Goal: Book appointment/travel/reservation

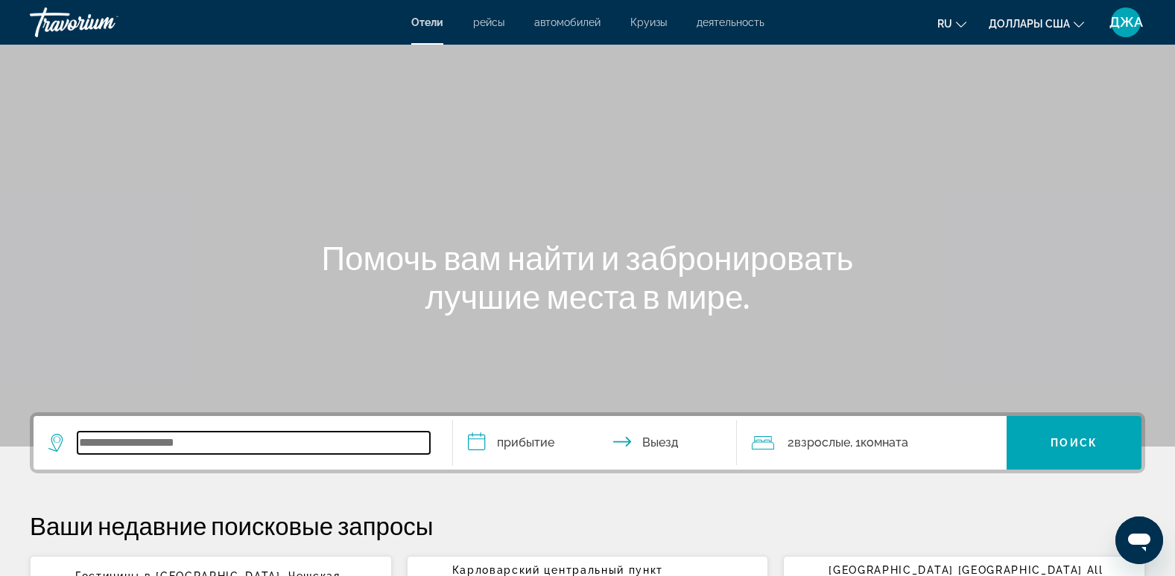
click at [119, 442] on input "Виджет поиска" at bounding box center [253, 443] width 352 height 22
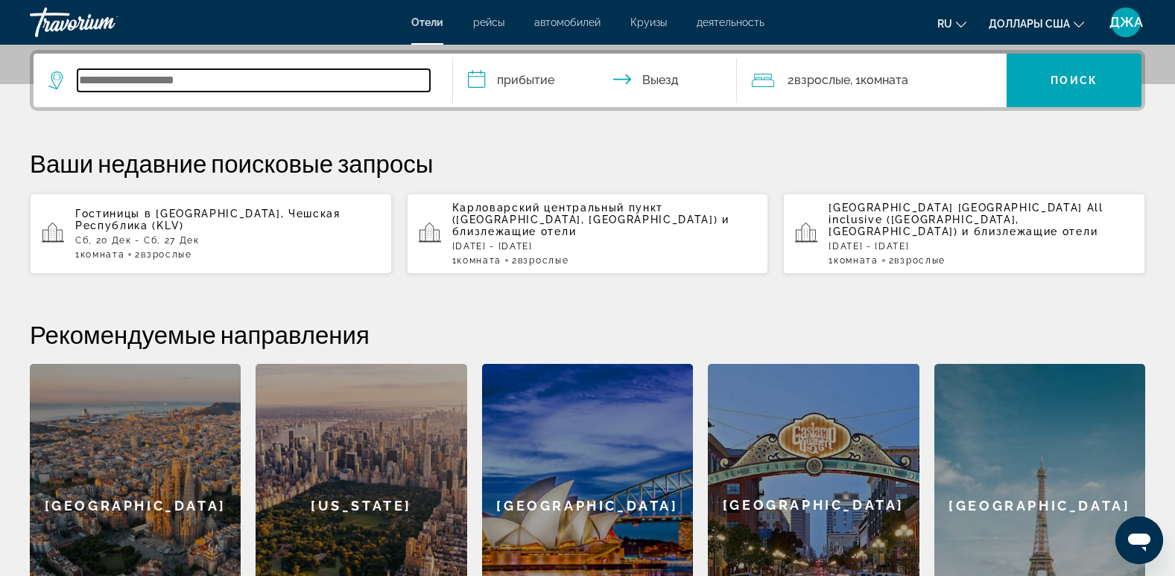
scroll to position [364, 0]
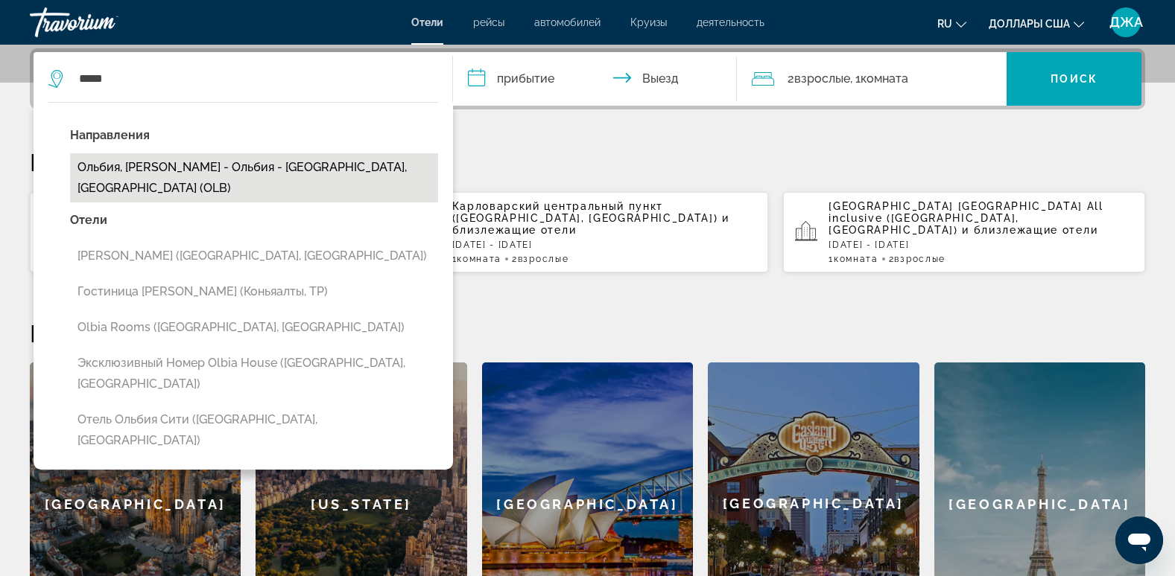
click at [244, 177] on button "Ольбия, [PERSON_NAME] - Ольбия - [GEOGRAPHIC_DATA], [GEOGRAPHIC_DATA] (OLB)" at bounding box center [254, 177] width 368 height 49
type input "**********"
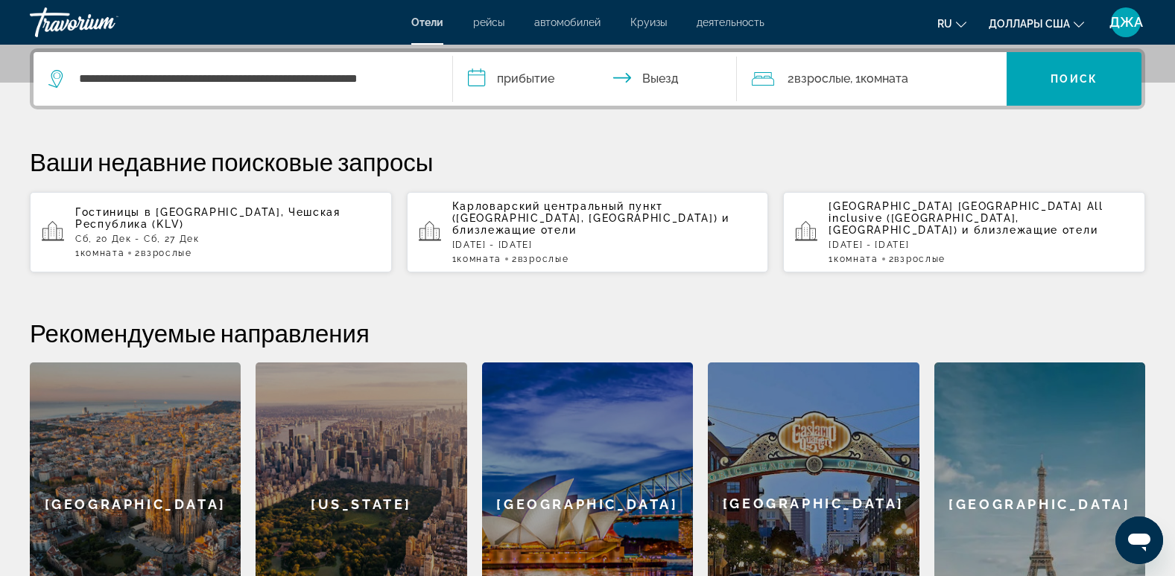
click at [244, 177] on div "Ваши недавние поисковые запросы Гостиницы в [GEOGRAPHIC_DATA] , [GEOGRAPHIC_DAT…" at bounding box center [587, 210] width 1115 height 127
click at [521, 80] on input "**********" at bounding box center [598, 81] width 290 height 58
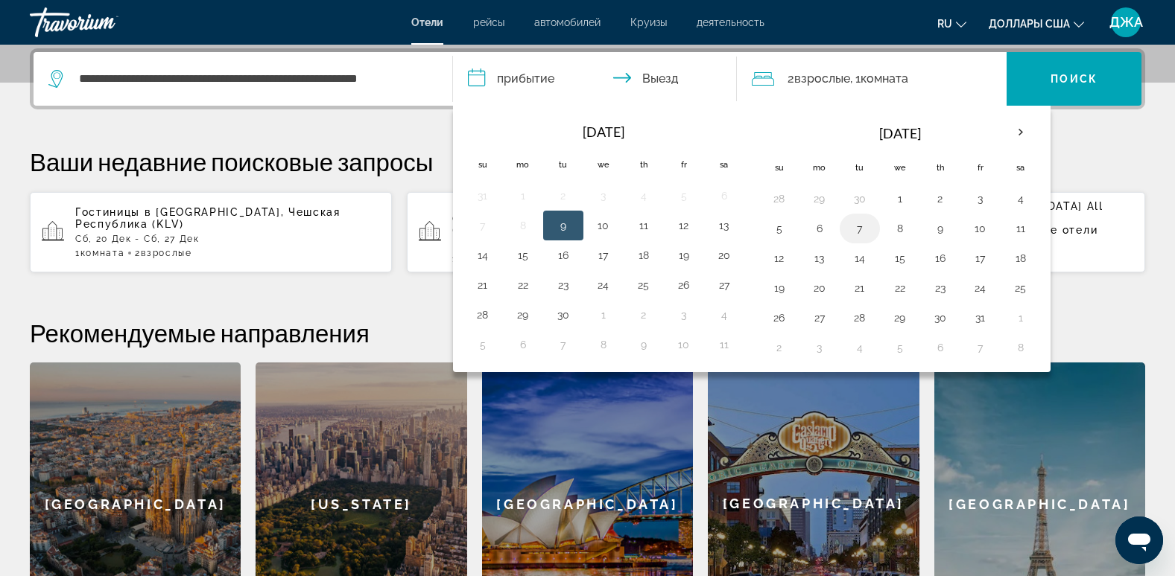
click at [860, 227] on button "7" at bounding box center [860, 228] width 24 height 21
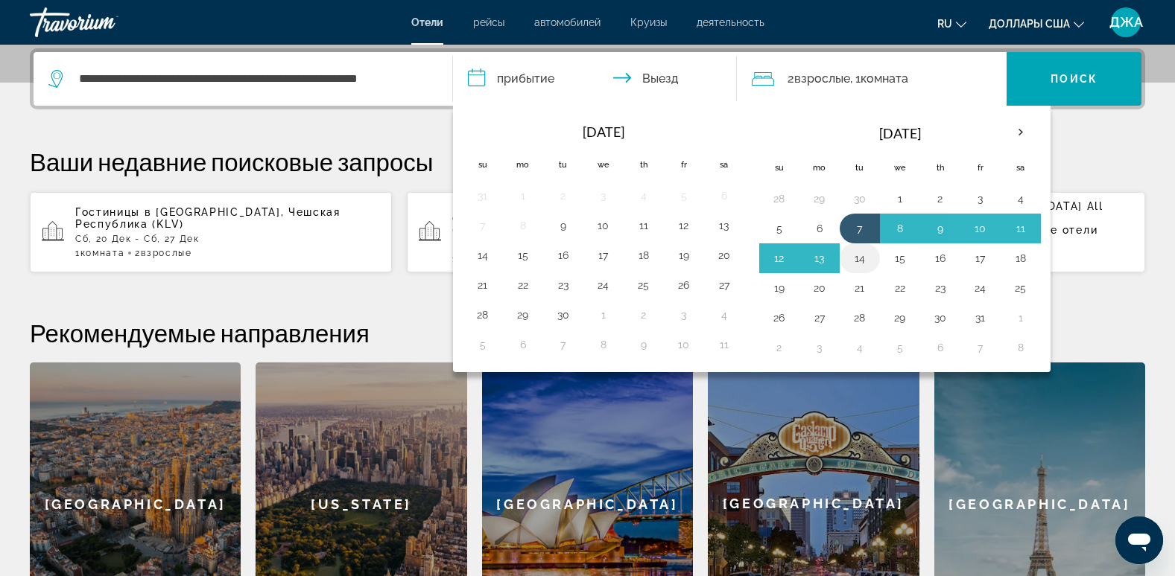
click at [860, 261] on button "14" at bounding box center [860, 258] width 24 height 21
type input "**********"
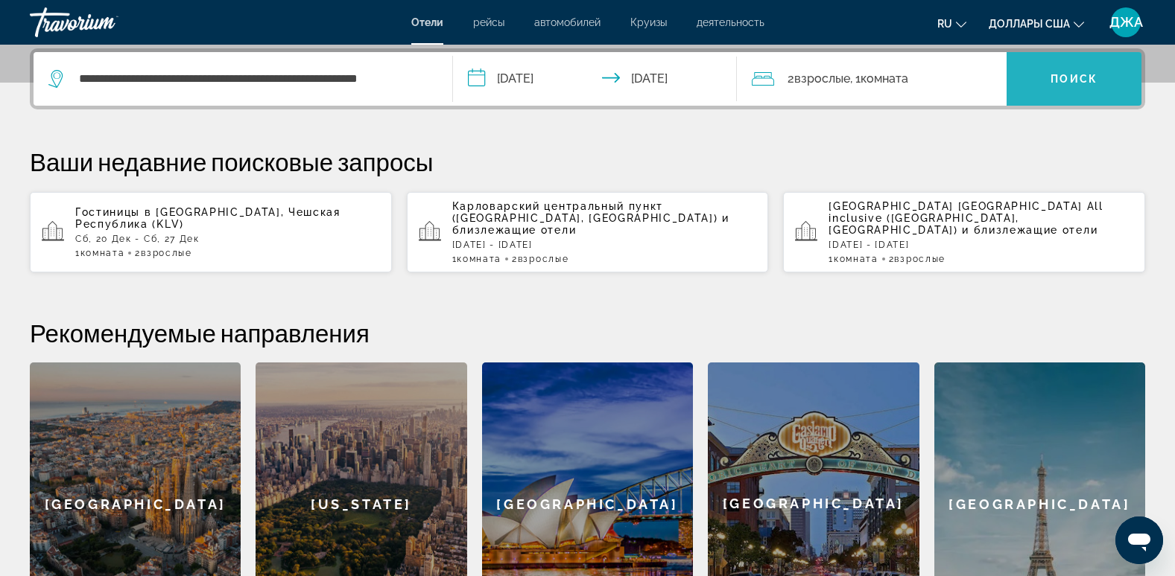
click at [1084, 66] on span "Виджет поиска" at bounding box center [1073, 79] width 135 height 36
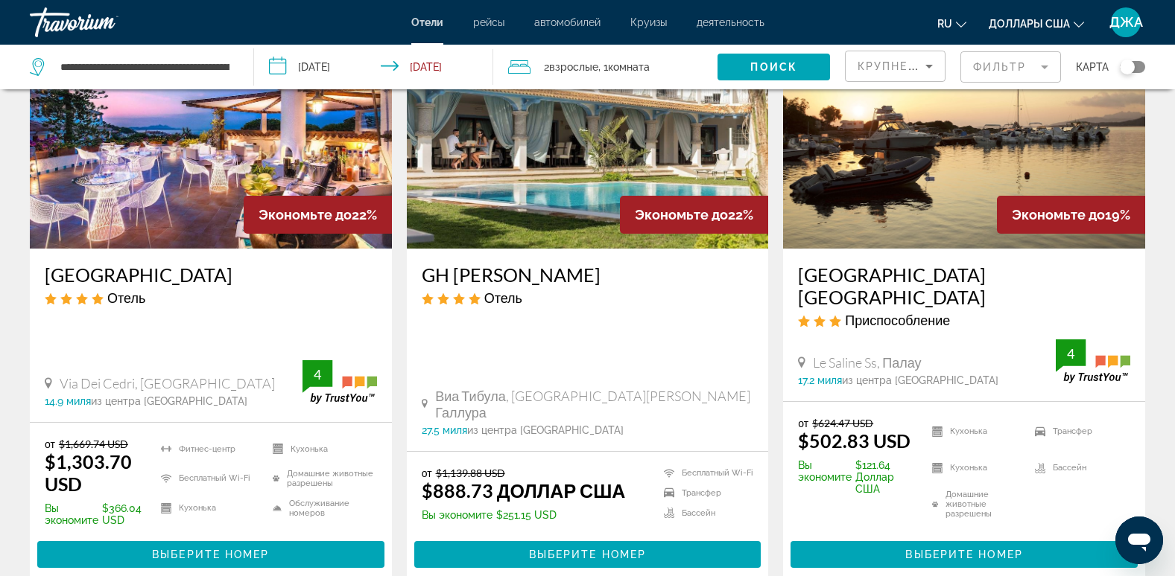
scroll to position [1370, 0]
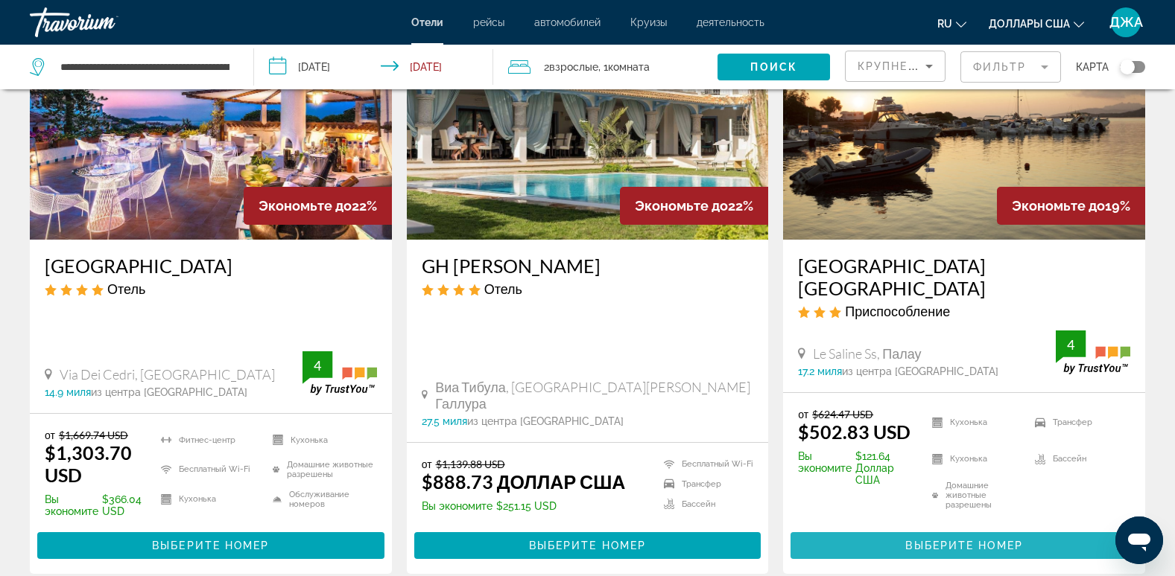
click at [930, 540] on span "Выберите номер" at bounding box center [963, 546] width 117 height 12
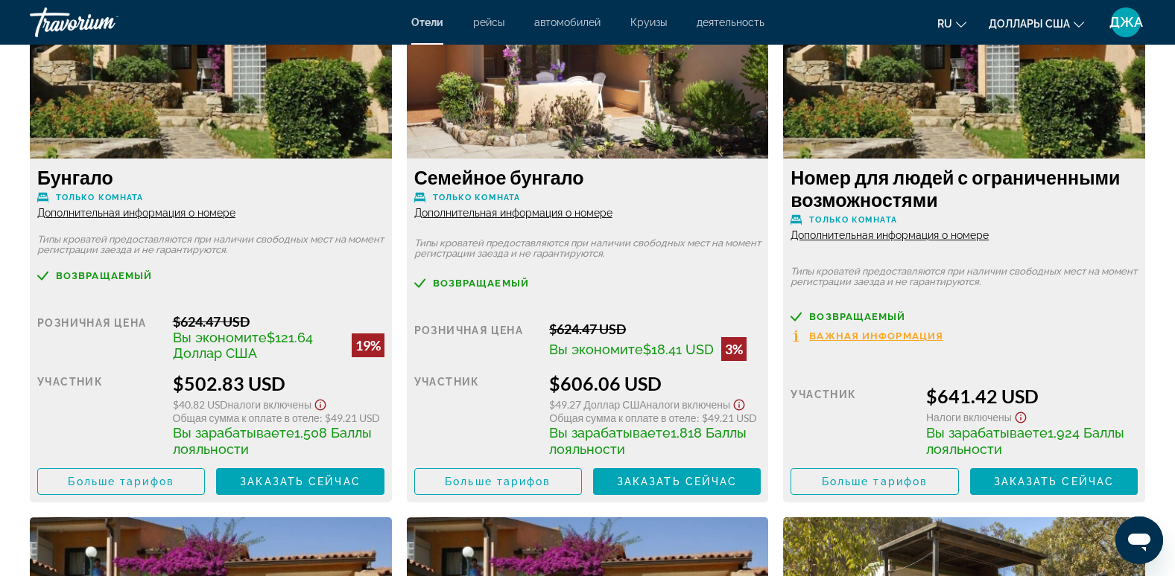
scroll to position [2145, 0]
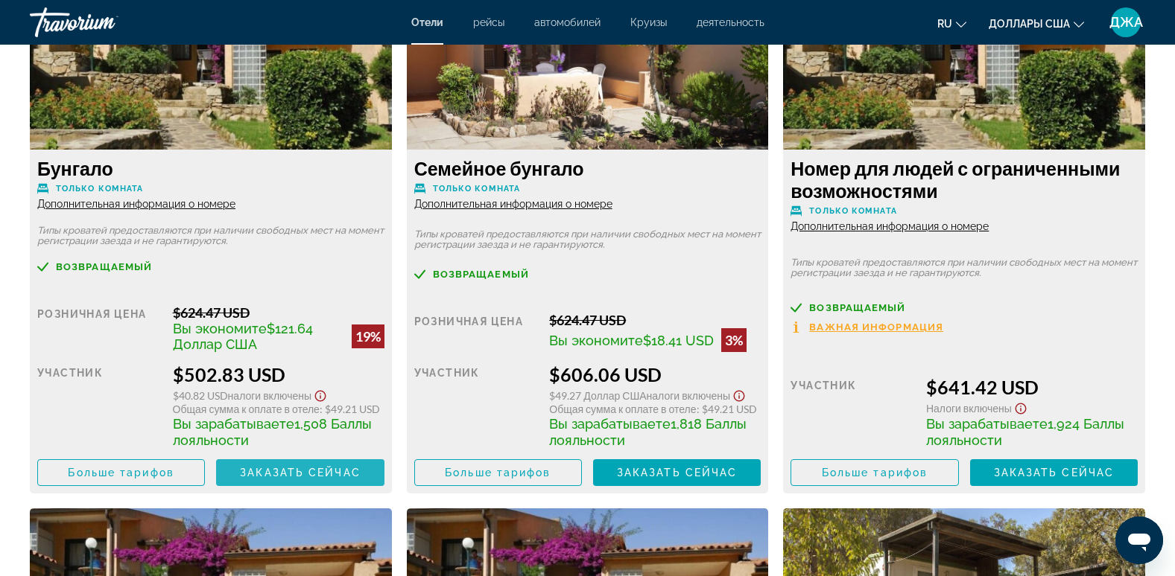
click at [356, 477] on span "Заказать сейчас" at bounding box center [300, 473] width 121 height 12
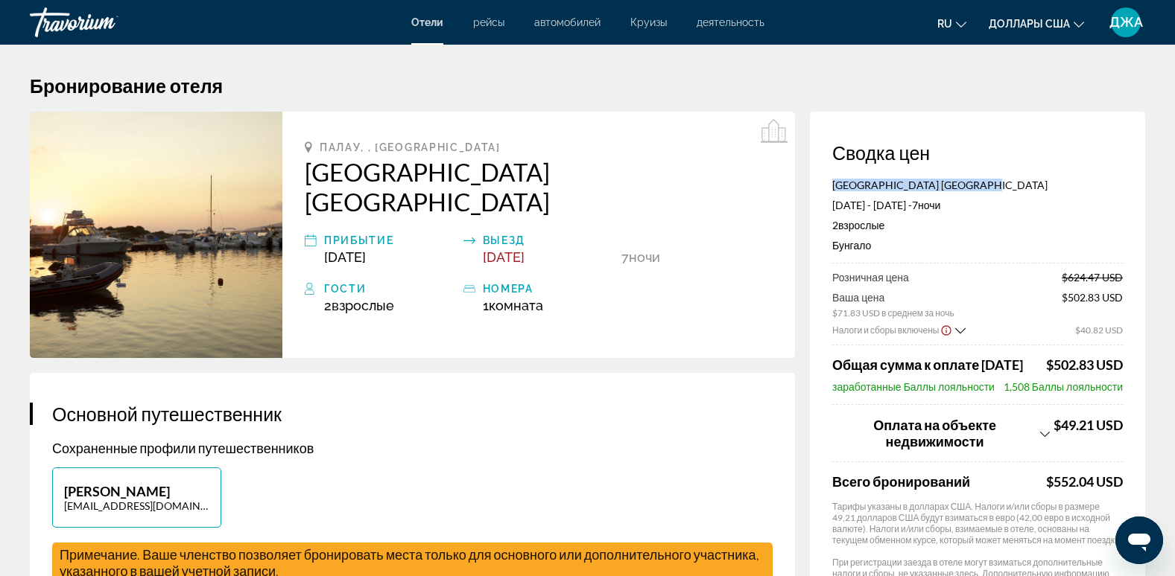
drag, startPoint x: 980, startPoint y: 184, endPoint x: 831, endPoint y: 183, distance: 149.0
click at [831, 183] on div "Сводка цен [GEOGRAPHIC_DATA] Capo D'Orso [DATE] - [DATE] - 7 ночь ночи 2 Взросл…" at bounding box center [977, 377] width 335 height 531
copy p "[GEOGRAPHIC_DATA] [GEOGRAPHIC_DATA]"
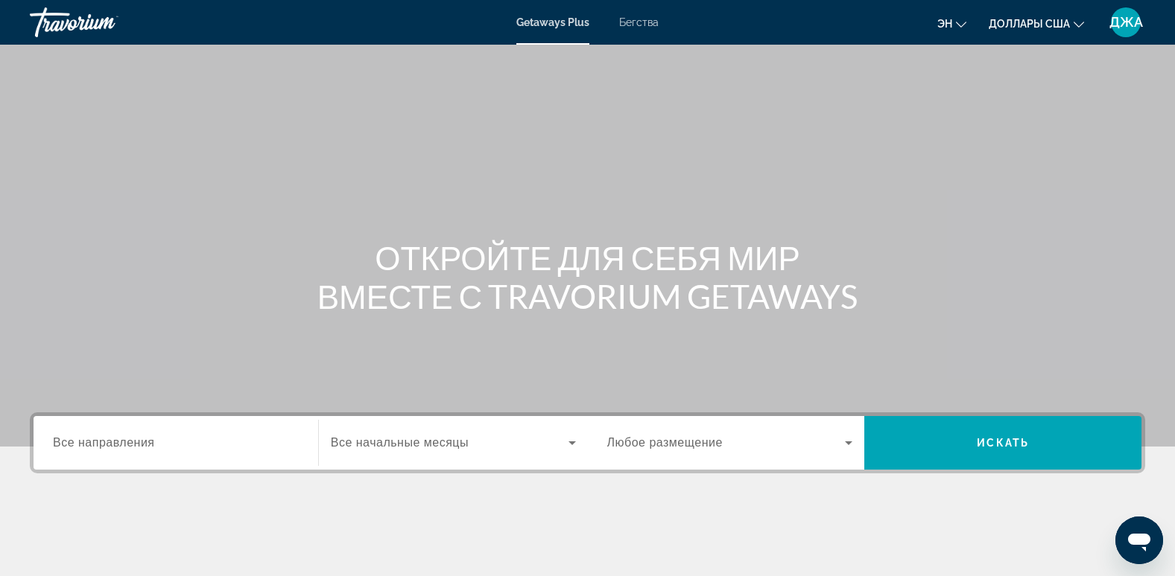
click at [102, 448] on span "Все направления" at bounding box center [104, 442] width 102 height 13
click at [102, 448] on input "Destination Все направления" at bounding box center [176, 444] width 246 height 18
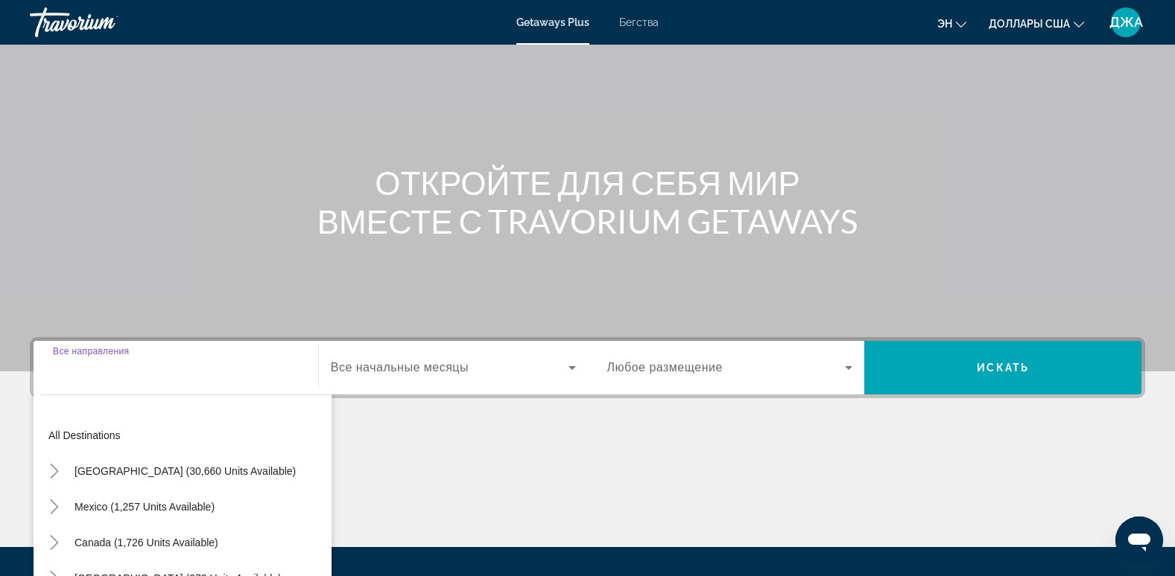
scroll to position [229, 0]
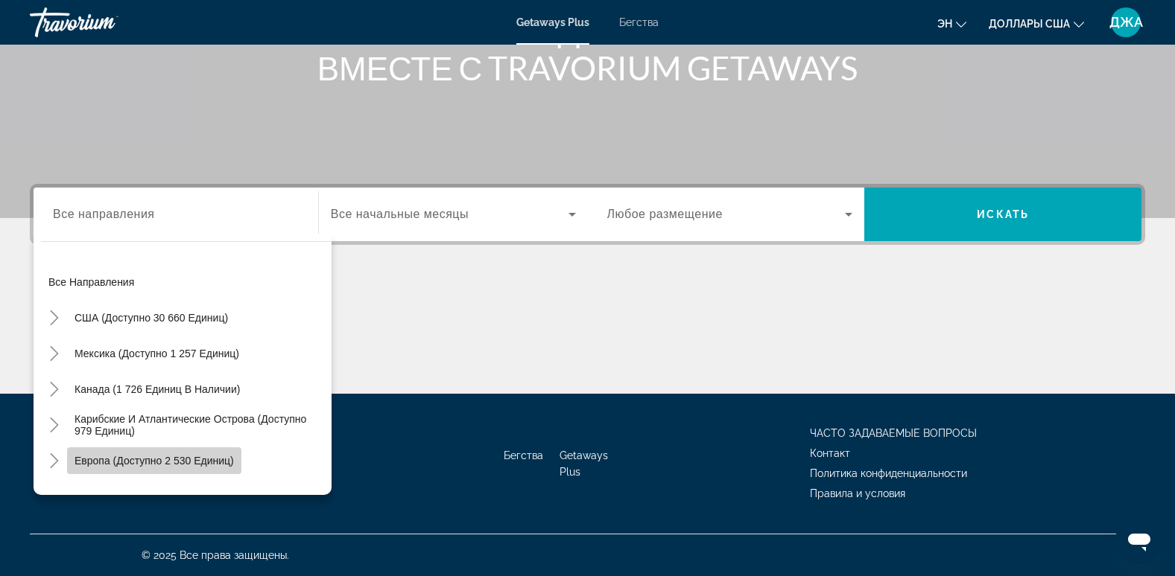
click at [156, 460] on span "Европа (доступно 2 530 единиц)" at bounding box center [153, 461] width 159 height 12
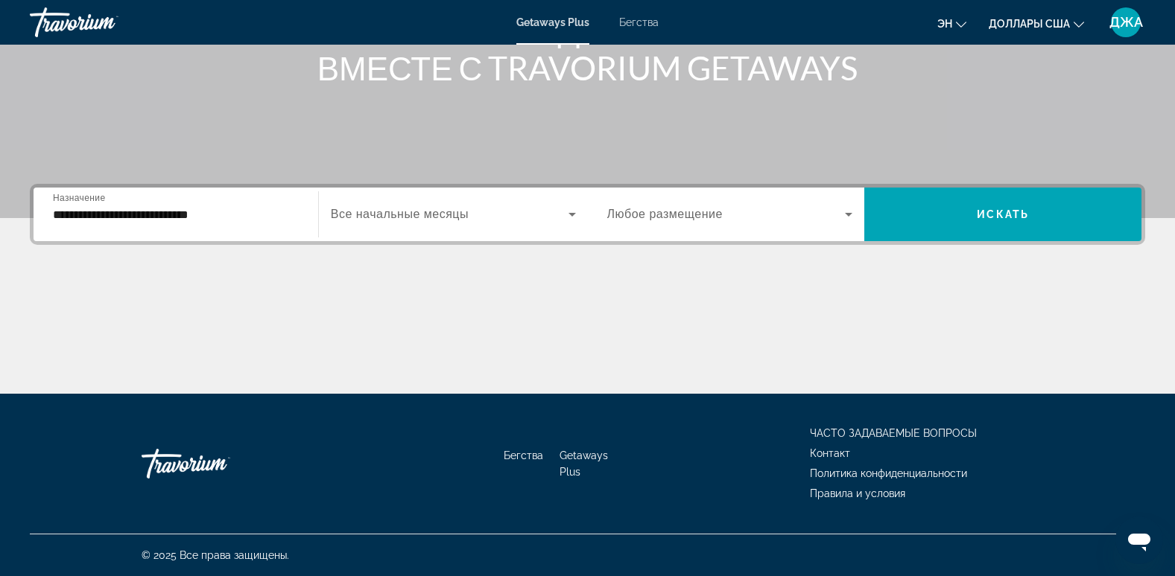
click at [282, 200] on div "**********" at bounding box center [176, 215] width 246 height 42
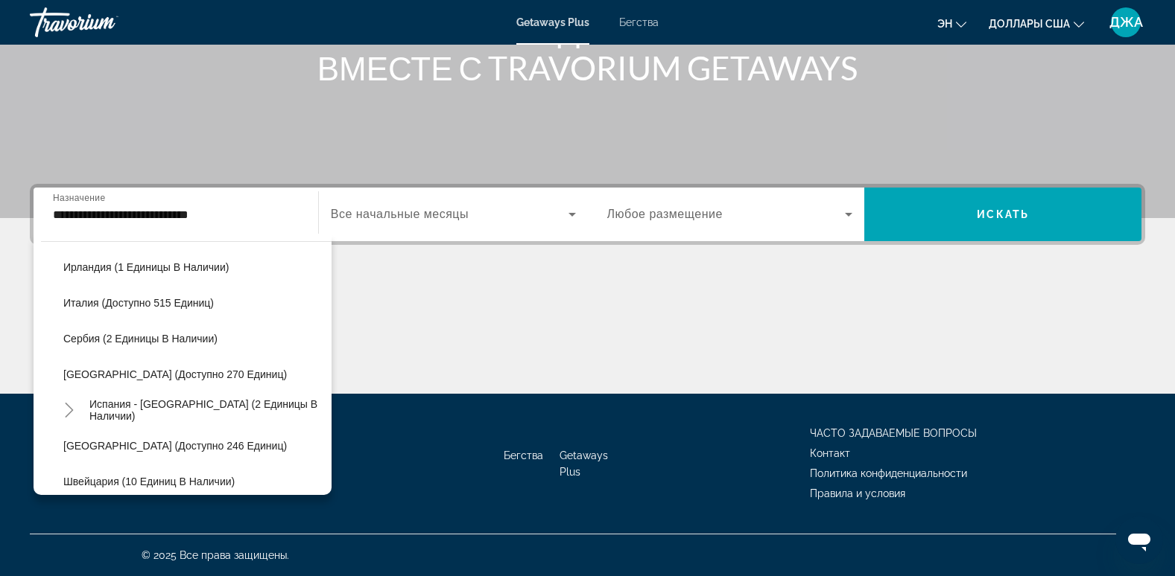
scroll to position [568, 0]
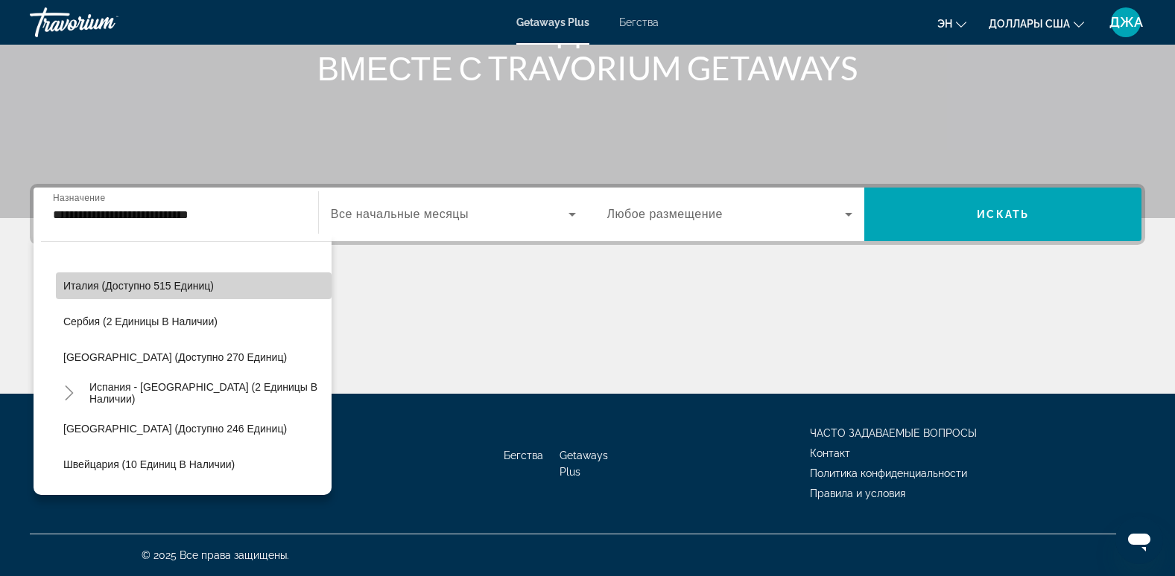
click at [216, 284] on span "Виджет поиска" at bounding box center [194, 286] width 276 height 36
type input "**********"
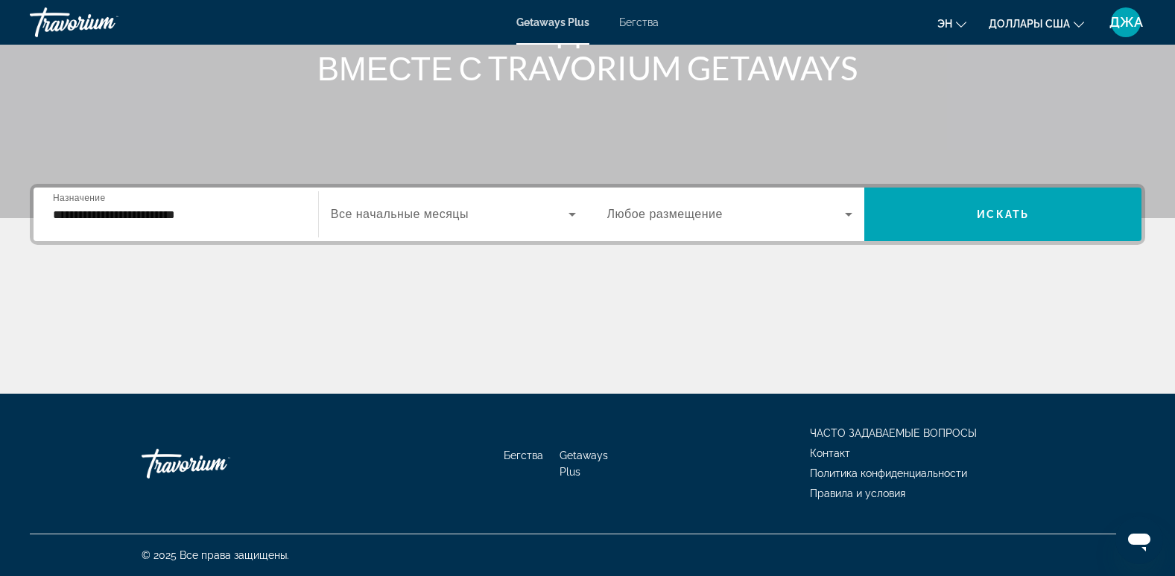
click at [404, 210] on span "Все начальные месяцы" at bounding box center [400, 214] width 138 height 13
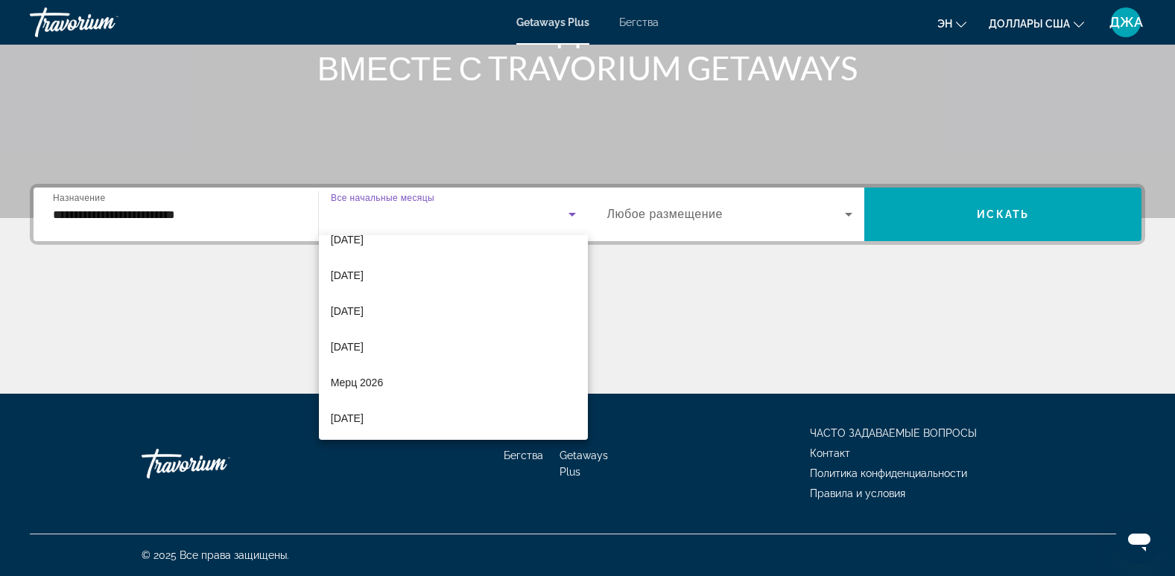
scroll to position [179, 0]
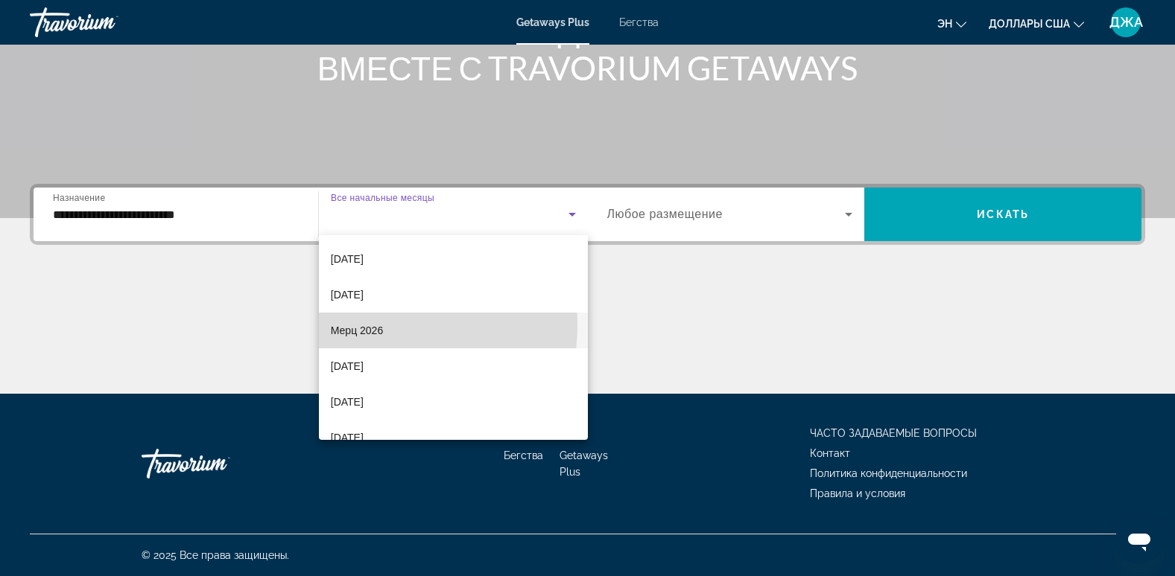
click at [363, 325] on font "Мерц 2026" at bounding box center [357, 331] width 52 height 12
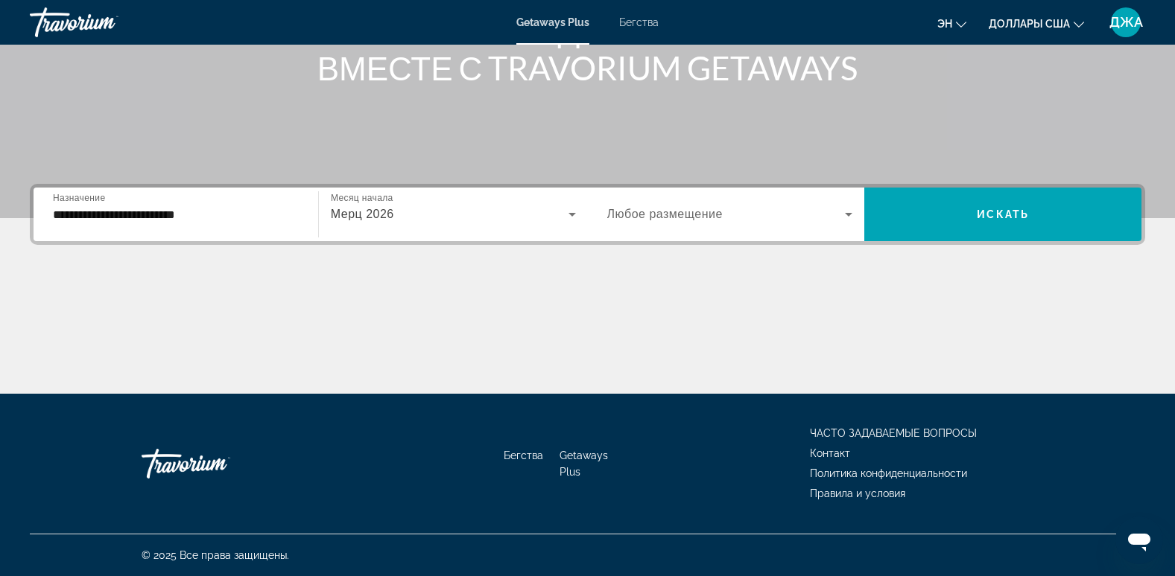
click at [727, 228] on div "Виджет поиска" at bounding box center [730, 215] width 246 height 42
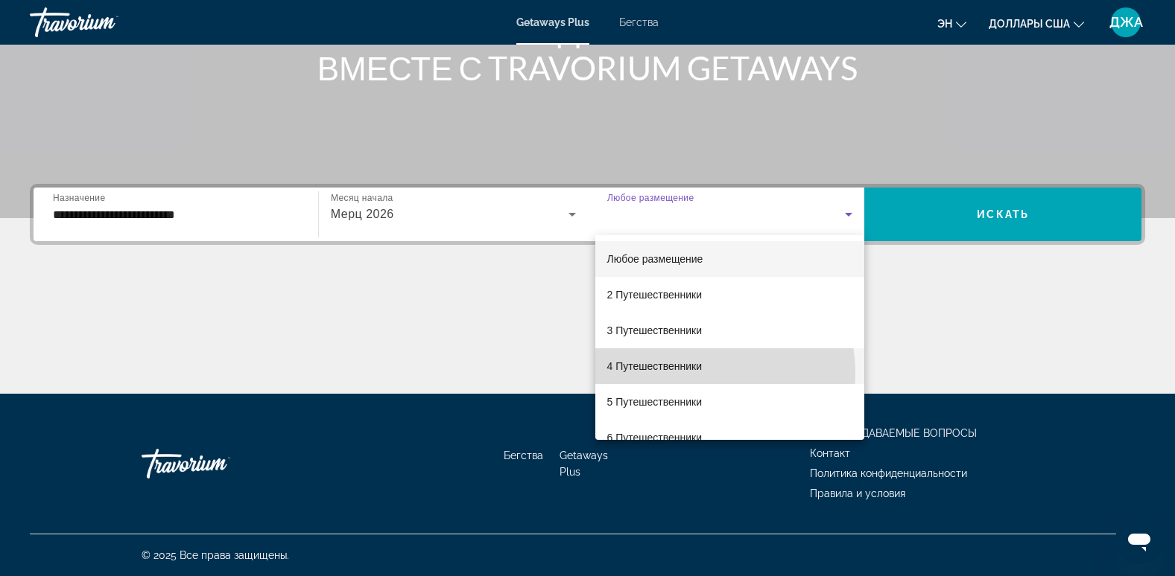
click at [698, 373] on span "4 Путешественники" at bounding box center [654, 367] width 95 height 18
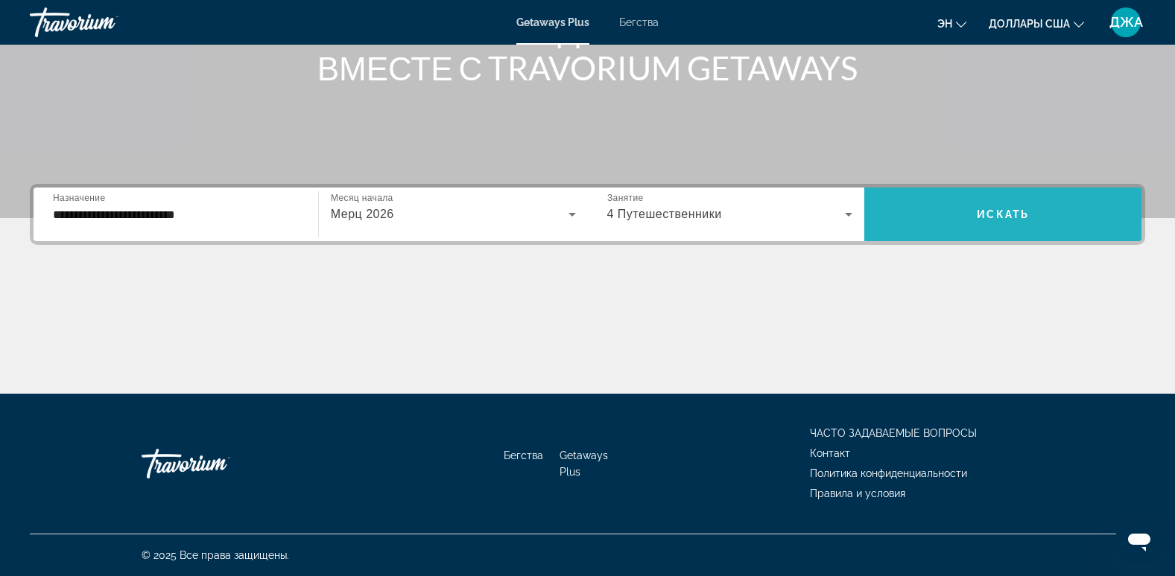
click at [997, 210] on span "Искать" at bounding box center [1002, 215] width 52 height 12
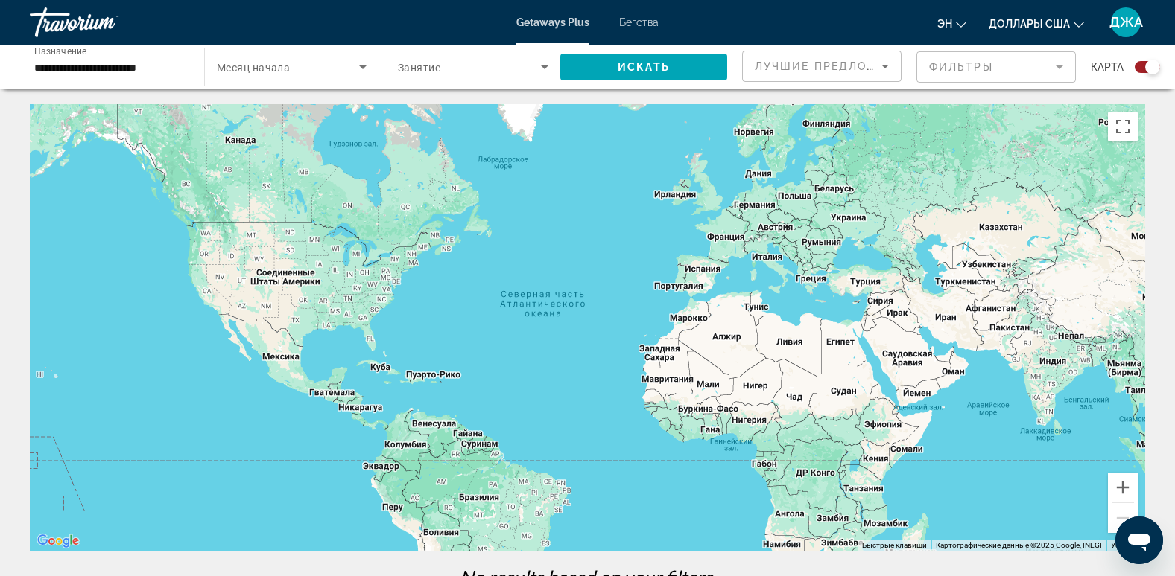
click at [1134, 67] on div "Виджет поиска" at bounding box center [1141, 67] width 36 height 12
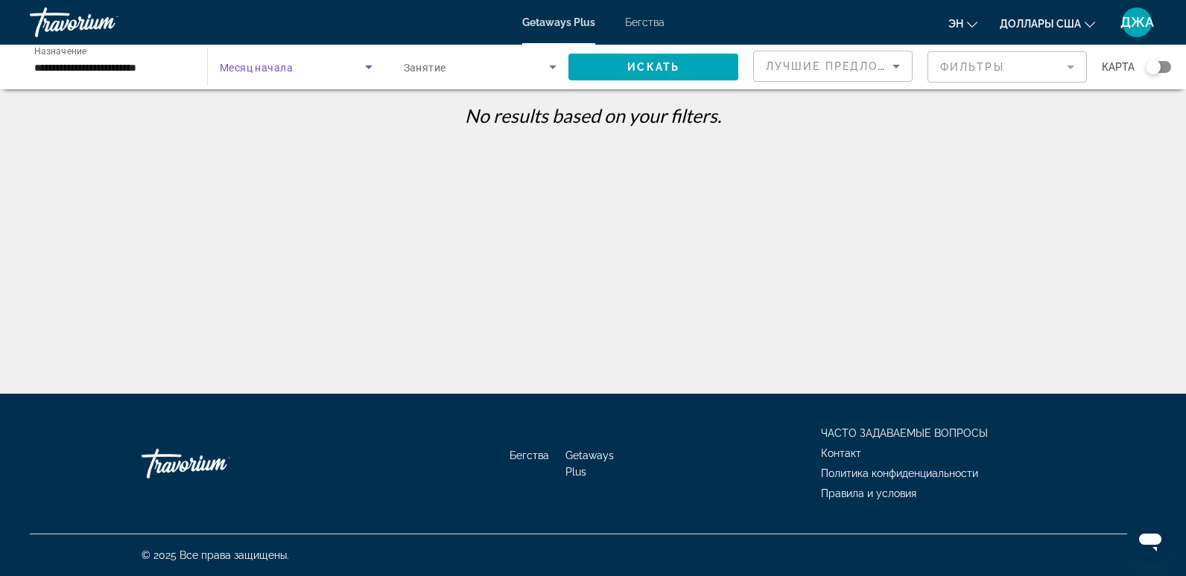
click at [293, 70] on span "Виджет поиска" at bounding box center [292, 67] width 145 height 18
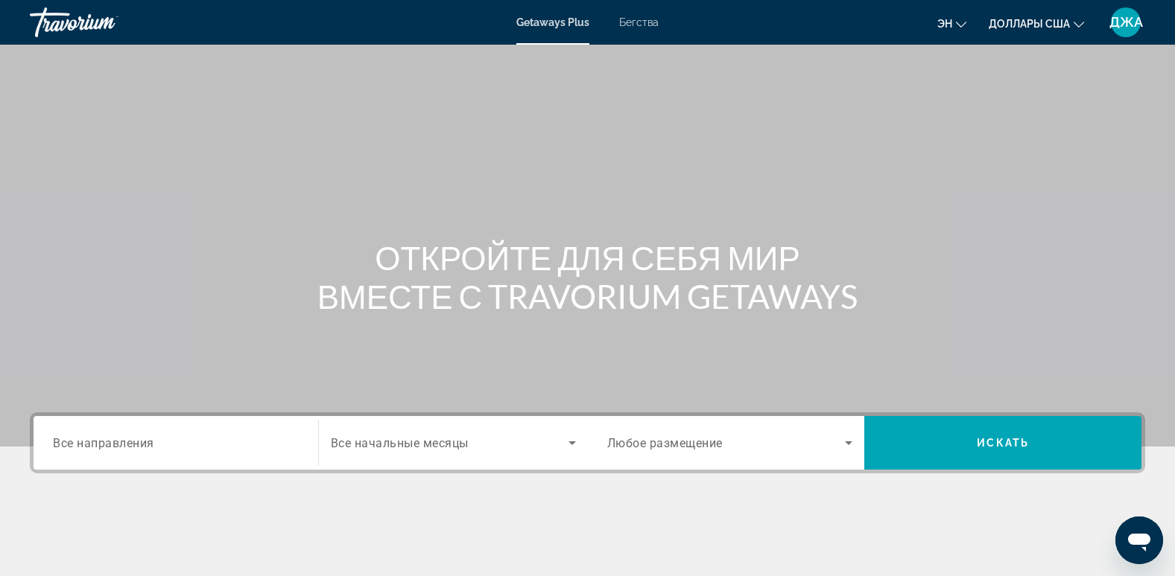
click at [634, 19] on span "Бегства" at bounding box center [638, 22] width 39 height 12
click at [111, 455] on div "Виджет поиска" at bounding box center [176, 443] width 246 height 42
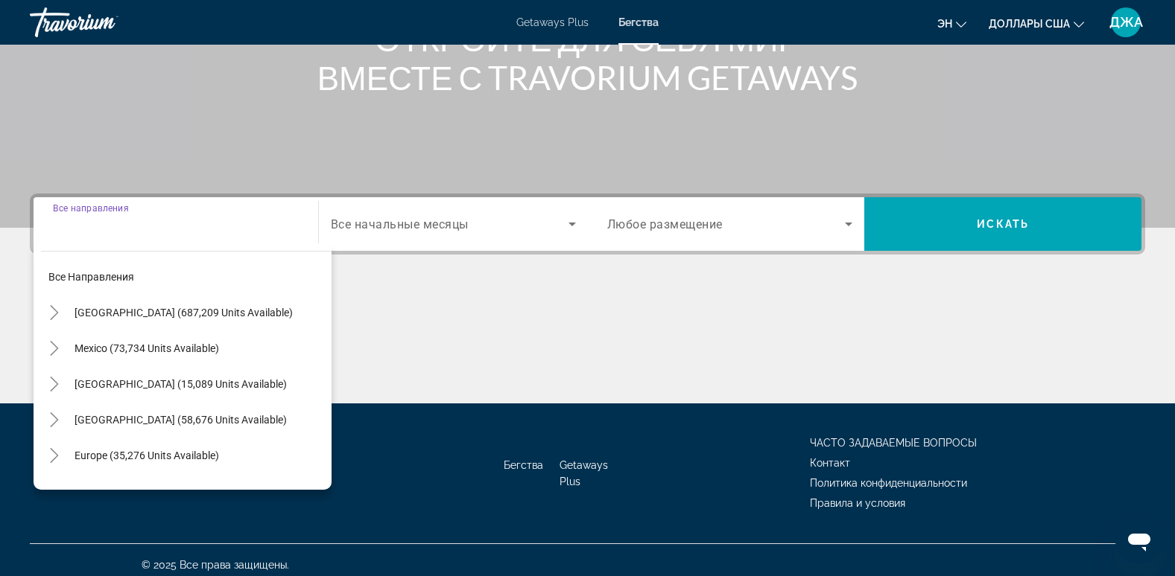
scroll to position [229, 0]
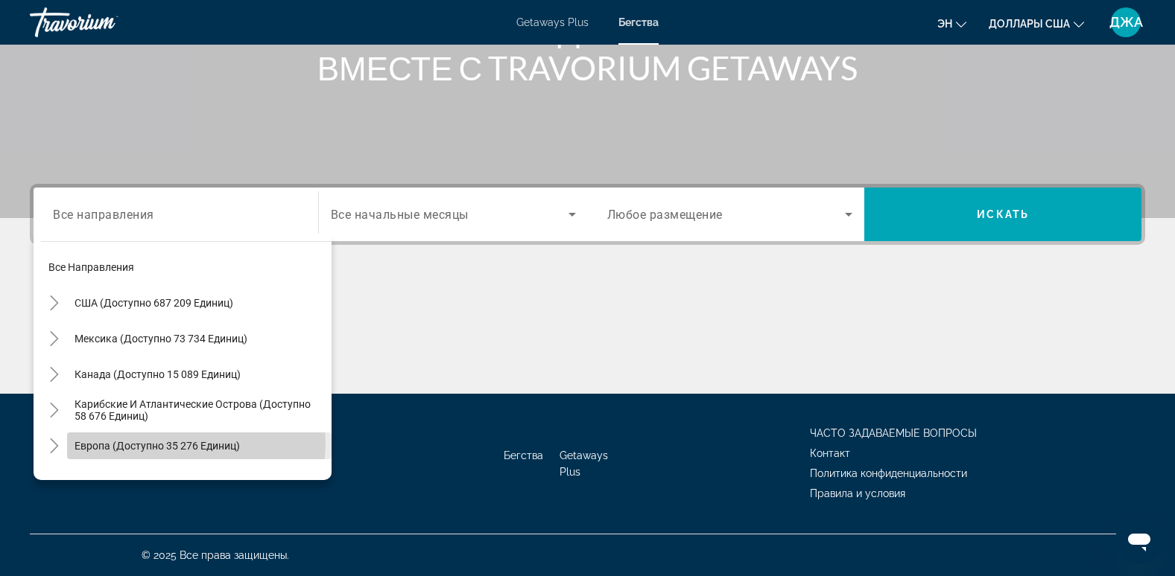
click at [196, 444] on span "Европа (доступно 35 276 единиц)" at bounding box center [156, 446] width 165 height 12
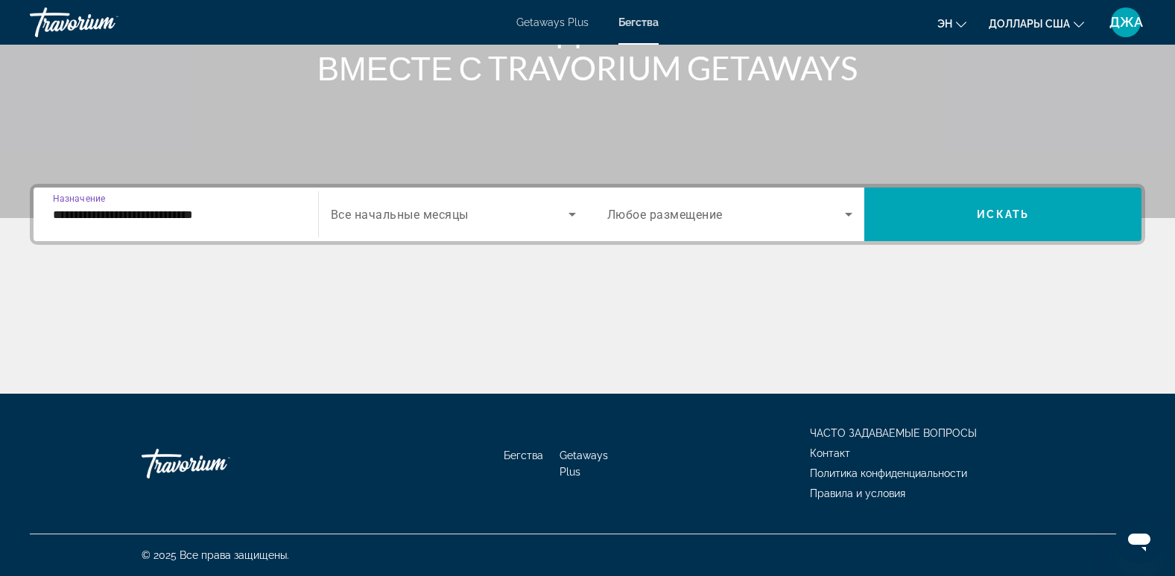
click at [285, 215] on input "**********" at bounding box center [176, 215] width 246 height 18
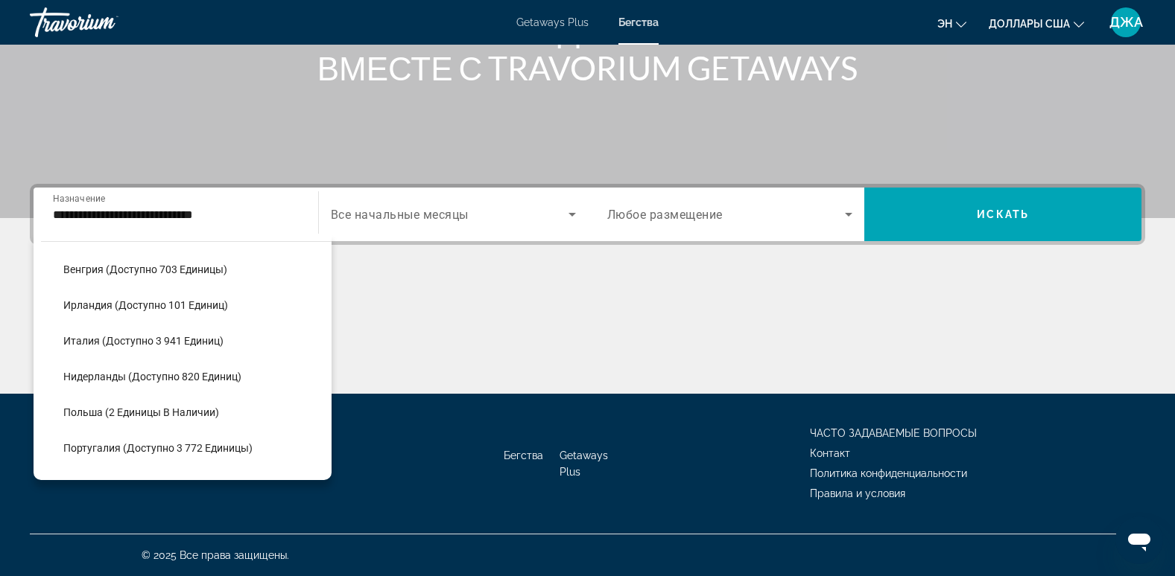
scroll to position [544, 0]
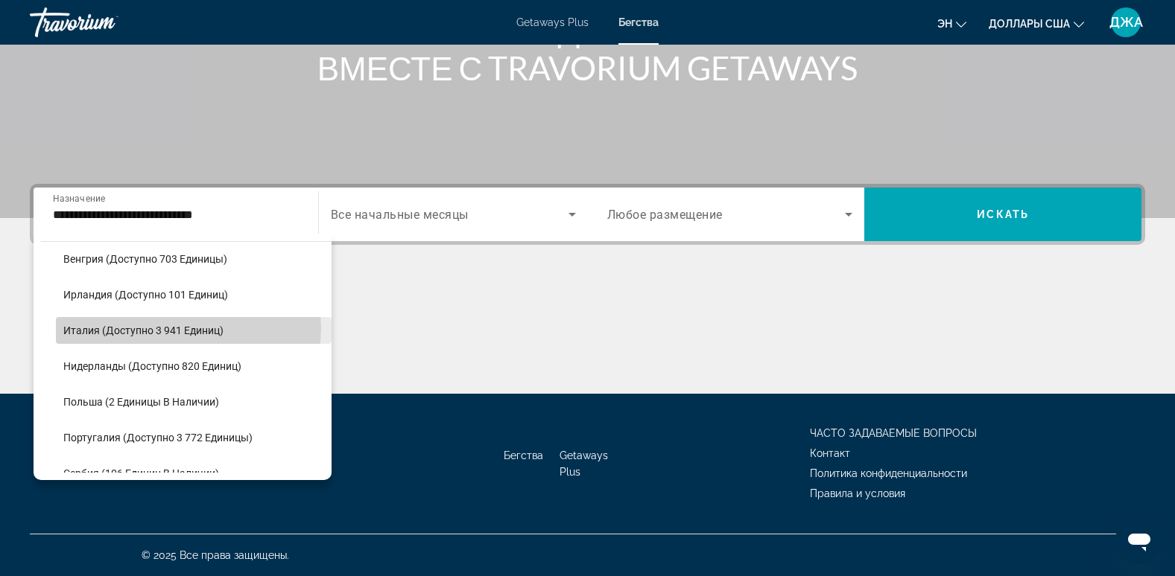
click at [187, 328] on span "Италия (доступно 3 941 единиц)" at bounding box center [143, 331] width 160 height 12
type input "**********"
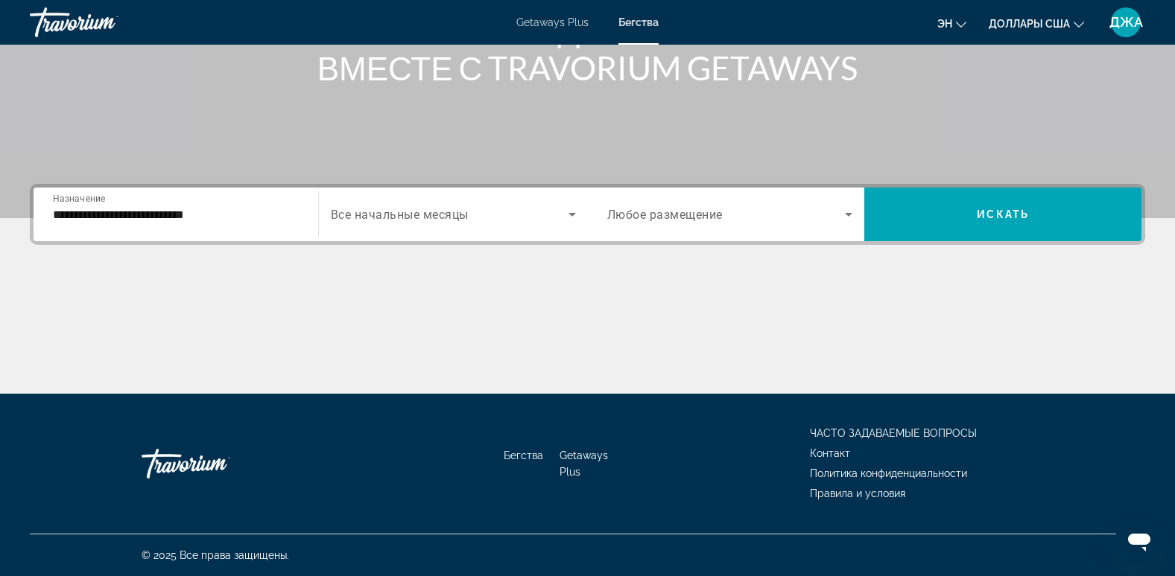
click at [440, 212] on span "Все начальные месяцы" at bounding box center [400, 215] width 138 height 14
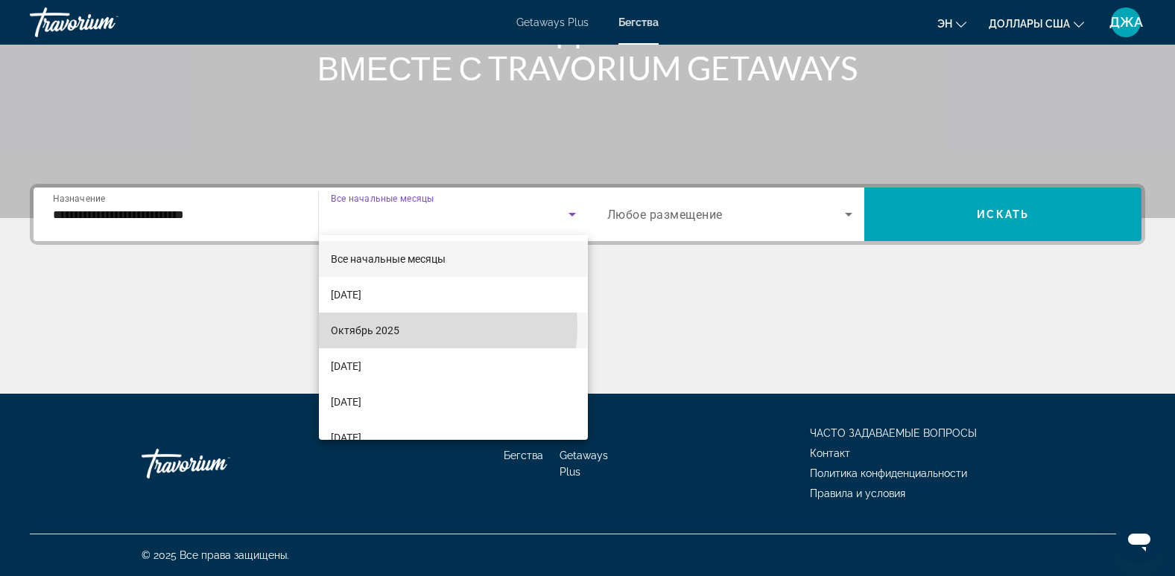
click at [408, 326] on mat-option "Октябрь 2025" at bounding box center [453, 331] width 269 height 36
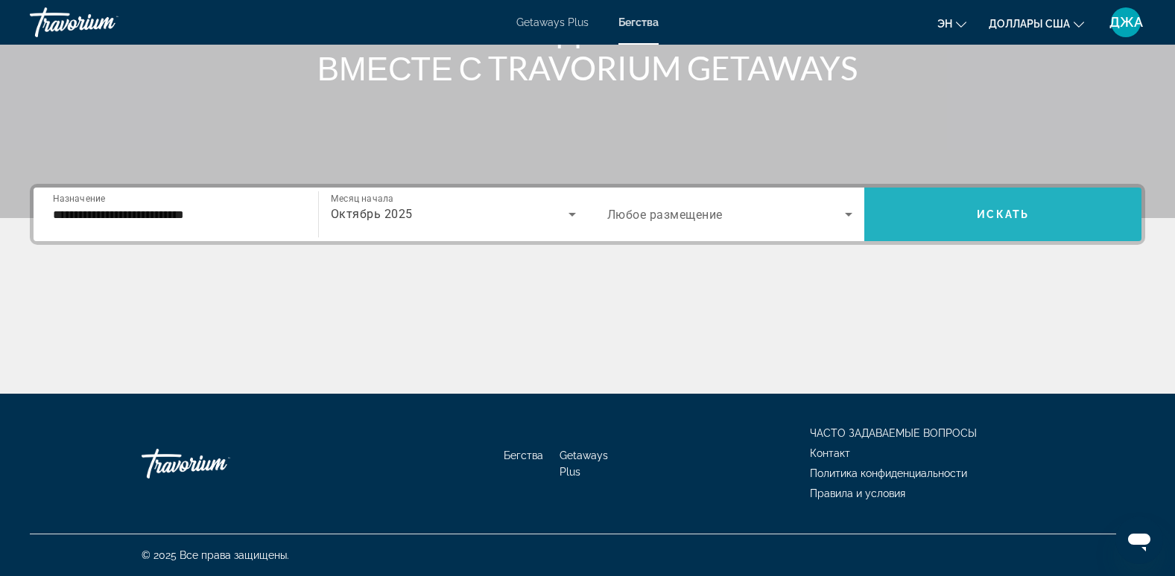
click at [1003, 210] on span "Искать" at bounding box center [1002, 215] width 52 height 12
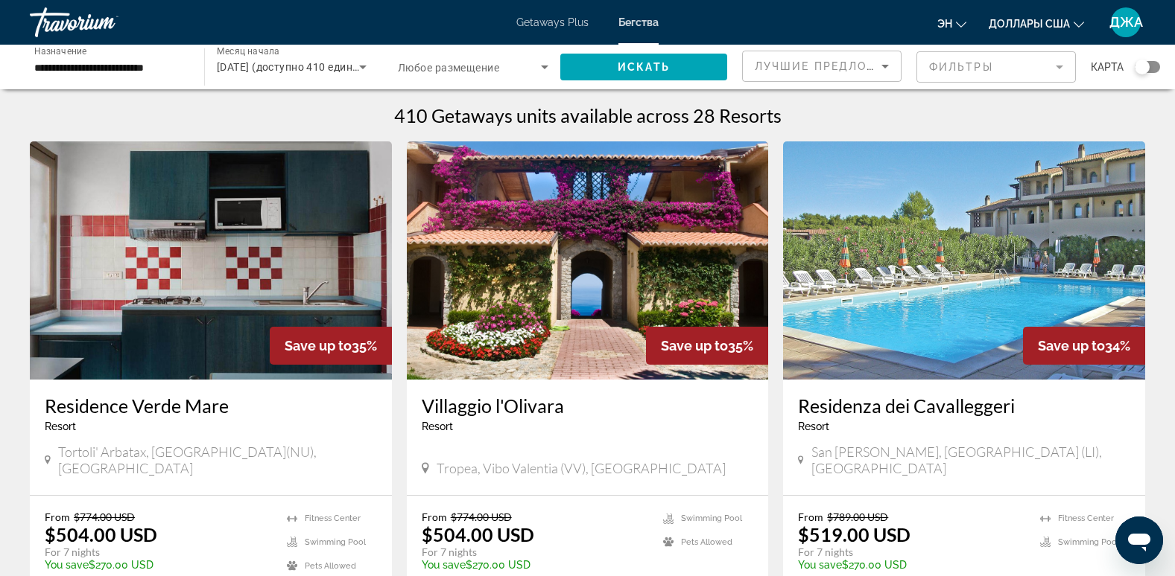
click at [582, 343] on img "Основное содержание" at bounding box center [588, 261] width 362 height 238
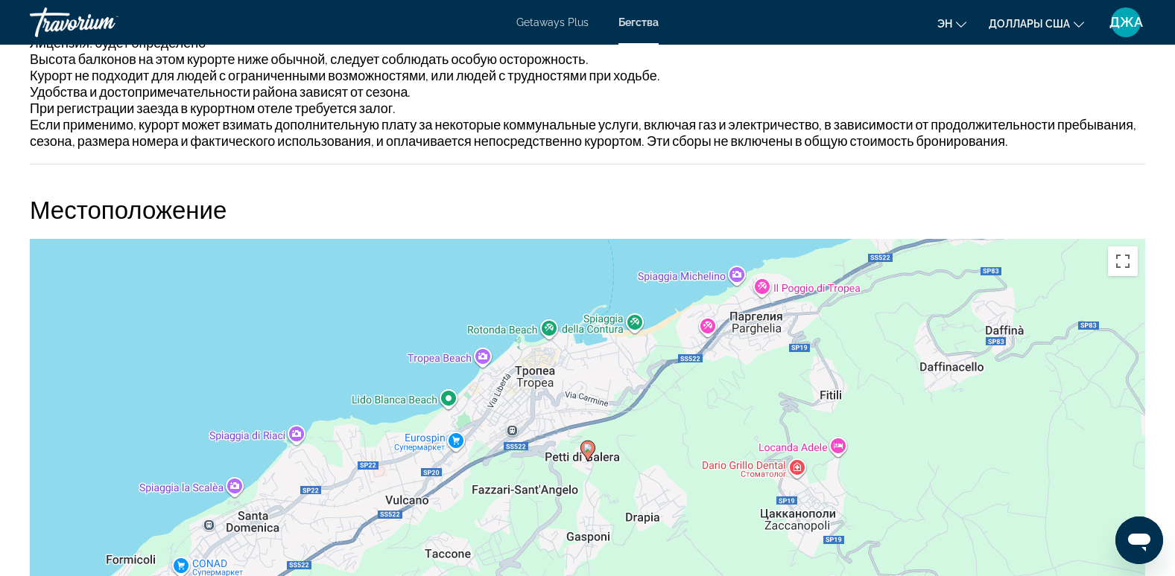
scroll to position [2264, 0]
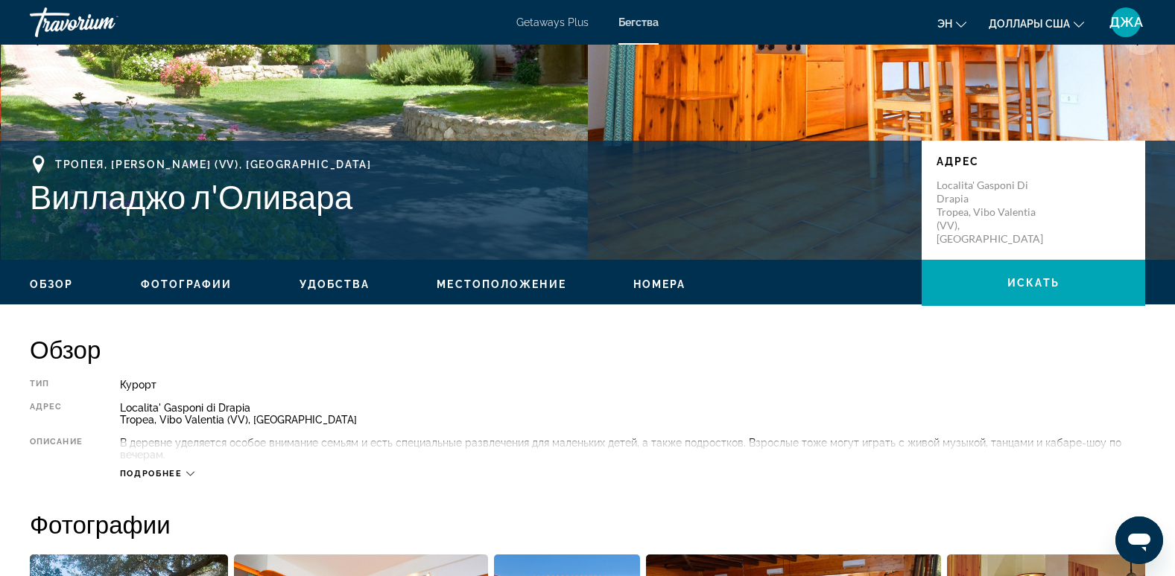
scroll to position [268, 0]
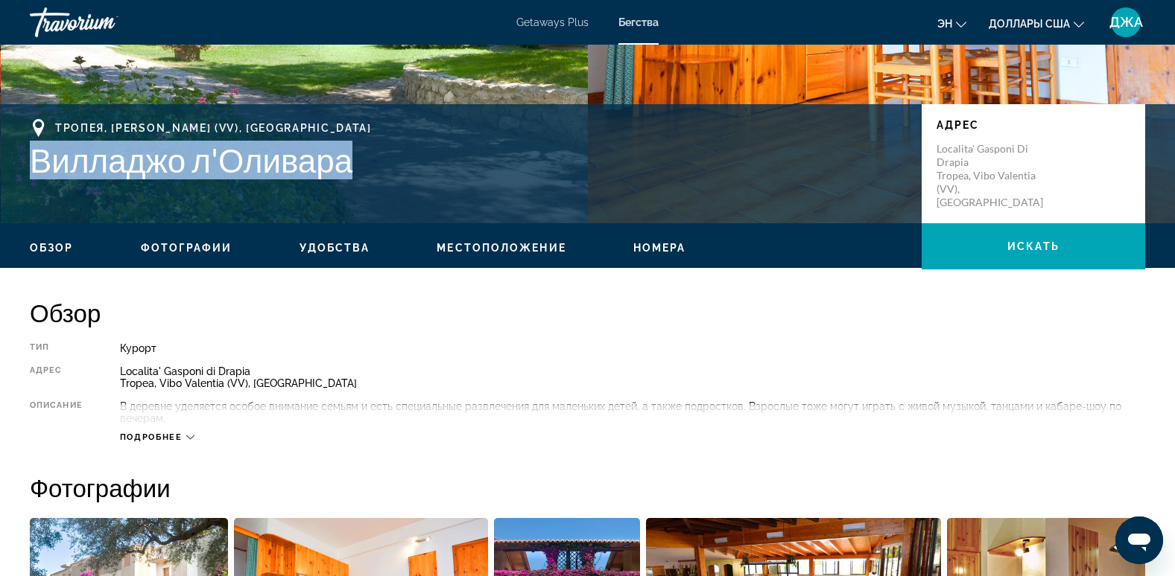
drag, startPoint x: 356, startPoint y: 174, endPoint x: 34, endPoint y: 161, distance: 322.8
click at [34, 161] on h1 "Вилладжо л'Оливара" at bounding box center [468, 160] width 877 height 39
copy h1 "Вилладжо л'Оливара"
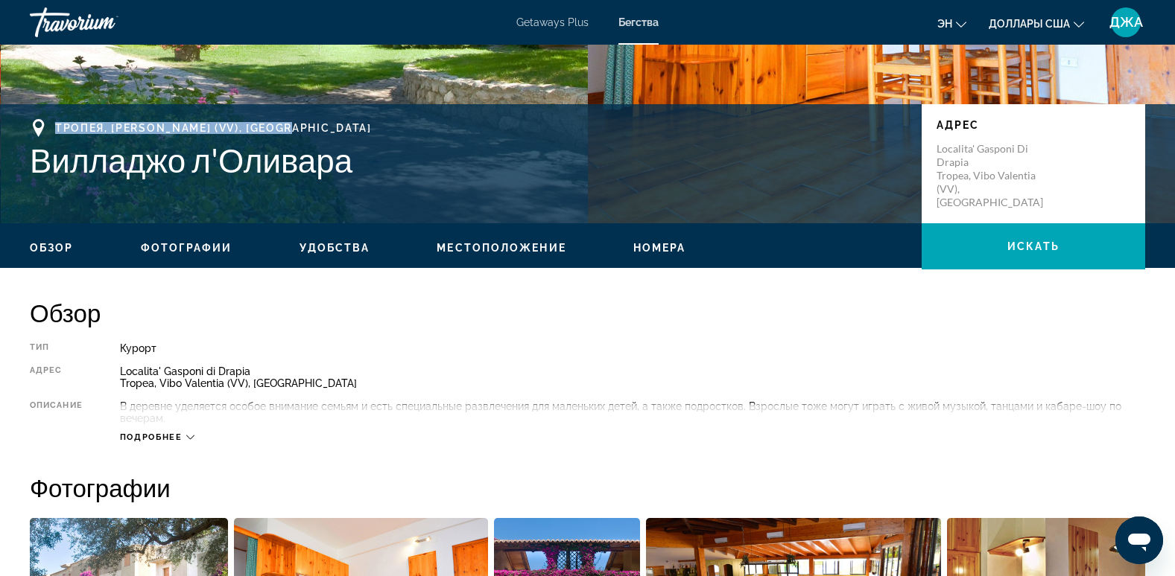
drag, startPoint x: 317, startPoint y: 131, endPoint x: 54, endPoint y: 123, distance: 263.1
click at [54, 123] on div "Тропея, Вибо Валентия (VV), Италия" at bounding box center [468, 128] width 877 height 18
copy span "Тропея, Вибо Валентия (VV), Италия"
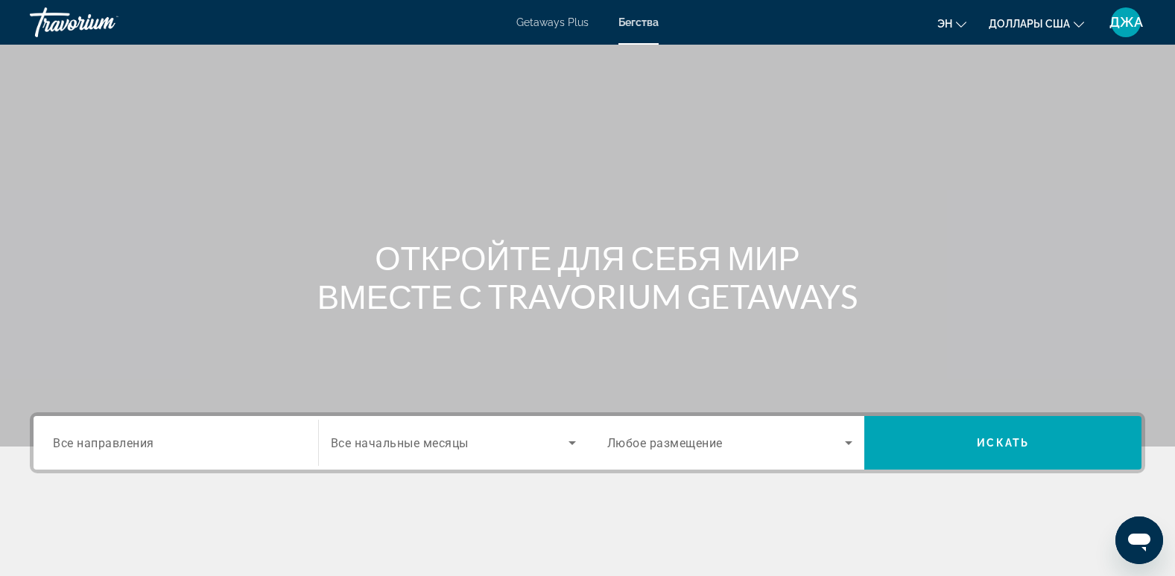
click at [220, 452] on div "Виджет поиска" at bounding box center [176, 443] width 246 height 42
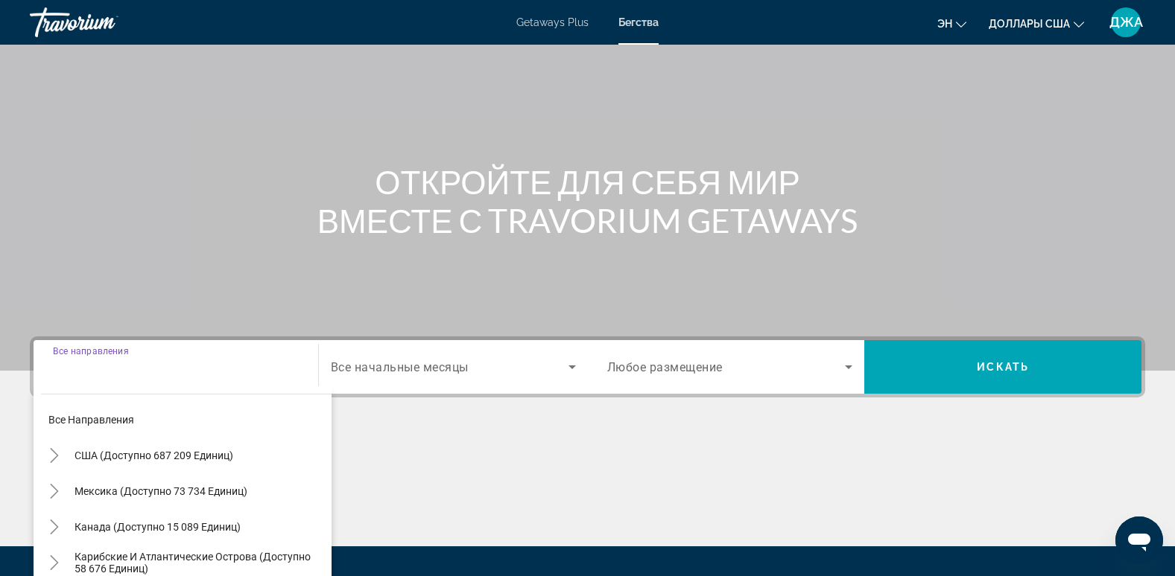
scroll to position [229, 0]
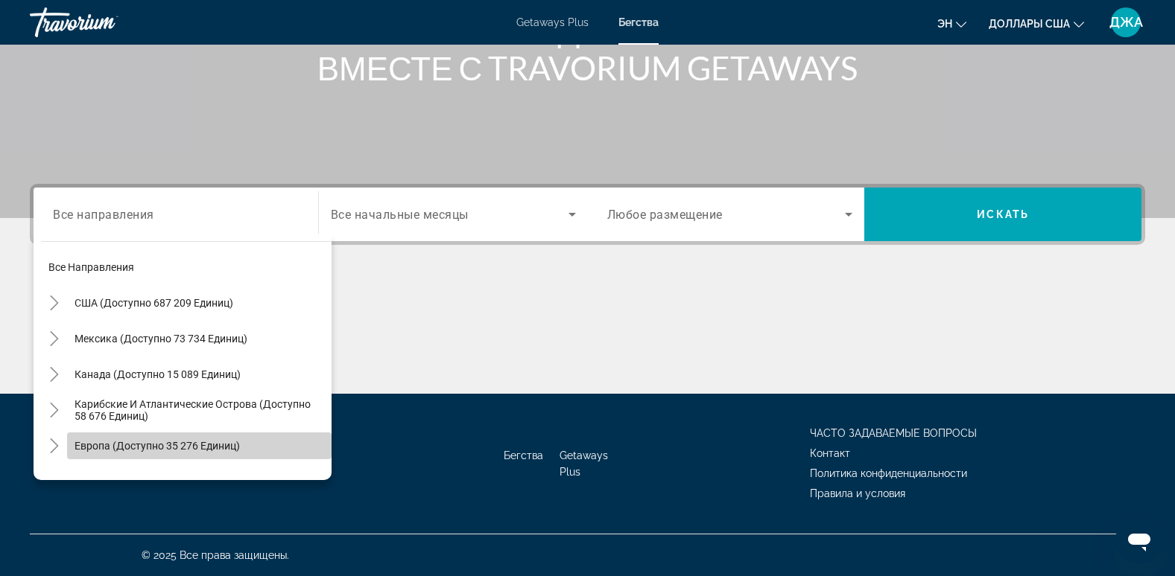
click at [223, 440] on span "Европа (доступно 35 276 единиц)" at bounding box center [156, 446] width 165 height 12
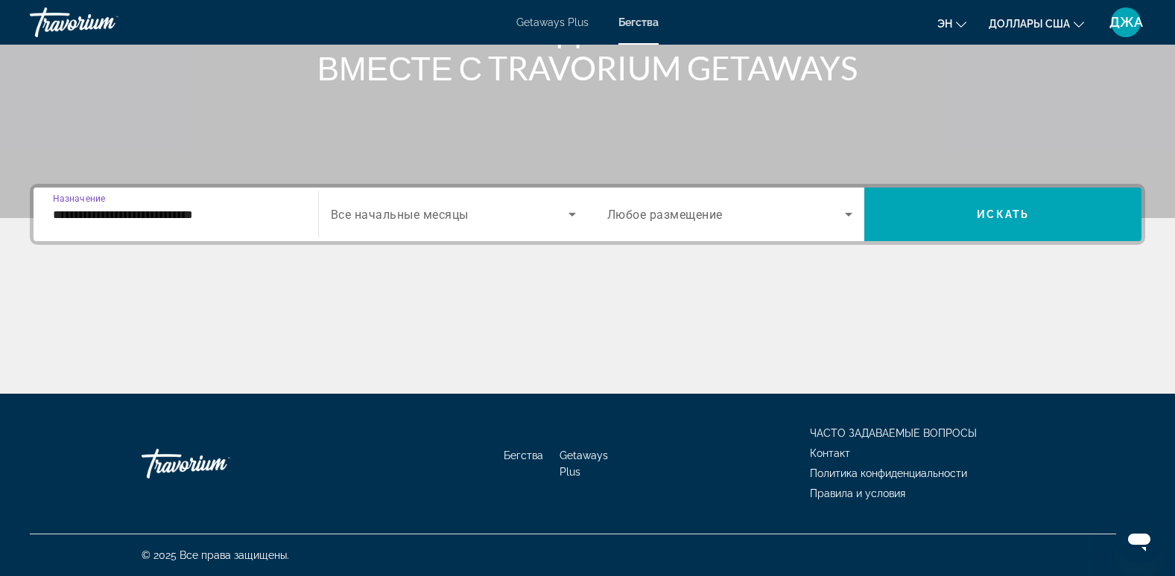
click at [277, 223] on input "**********" at bounding box center [176, 215] width 246 height 18
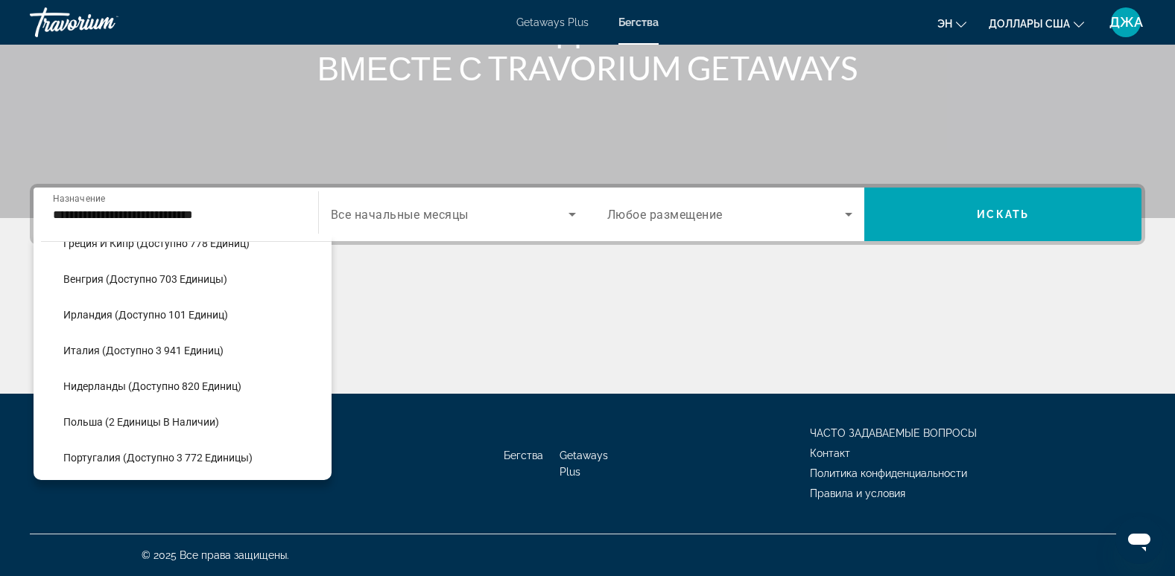
scroll to position [530, 0]
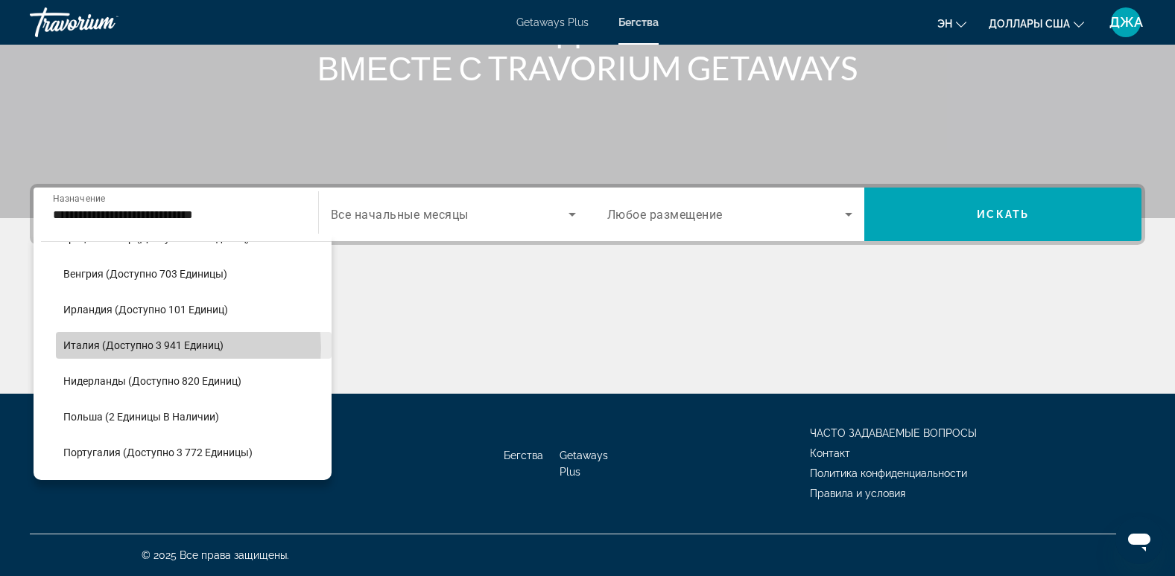
click at [185, 348] on span "Италия (доступно 3 941 единиц)" at bounding box center [143, 346] width 160 height 12
type input "**********"
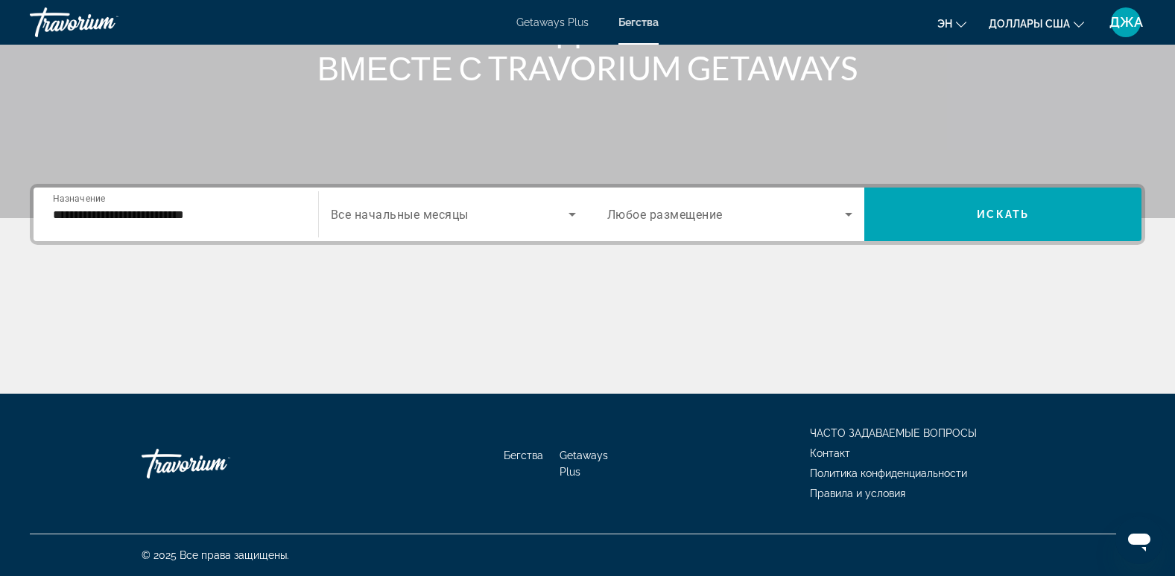
click at [465, 212] on span "Все начальные месяцы" at bounding box center [400, 215] width 138 height 14
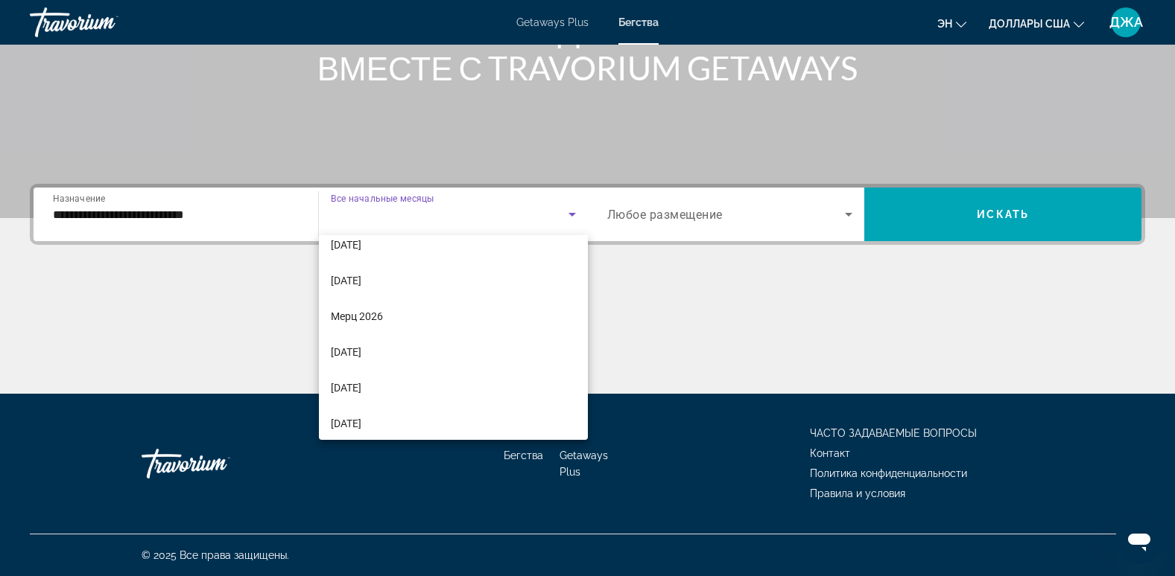
scroll to position [195, 0]
click at [384, 311] on mat-option "Мерц 2026" at bounding box center [453, 314] width 269 height 36
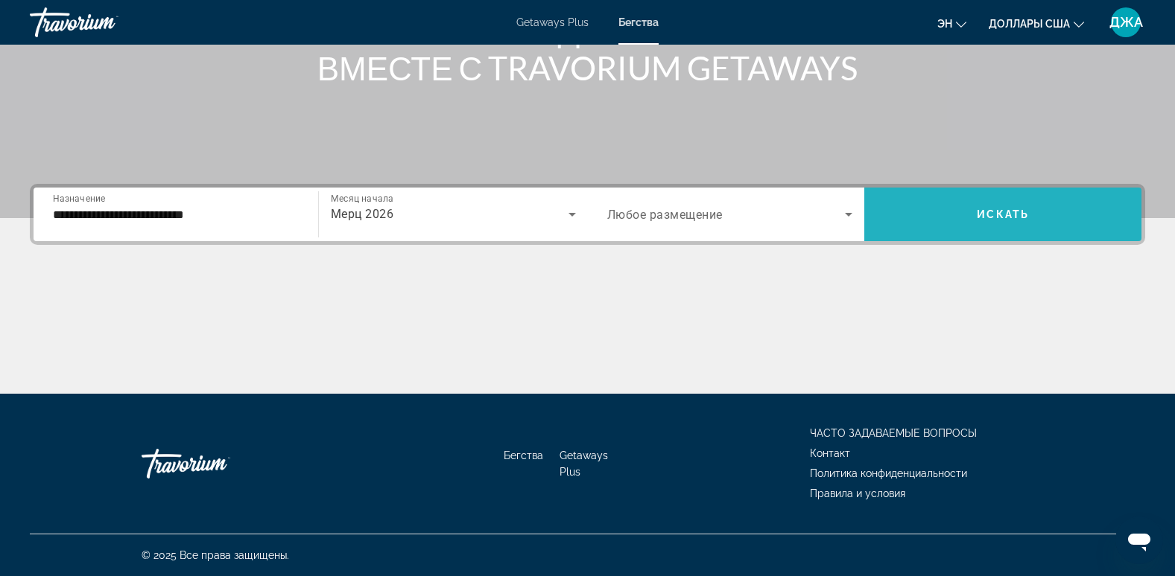
click at [997, 204] on span "Виджет поиска" at bounding box center [1002, 215] width 277 height 36
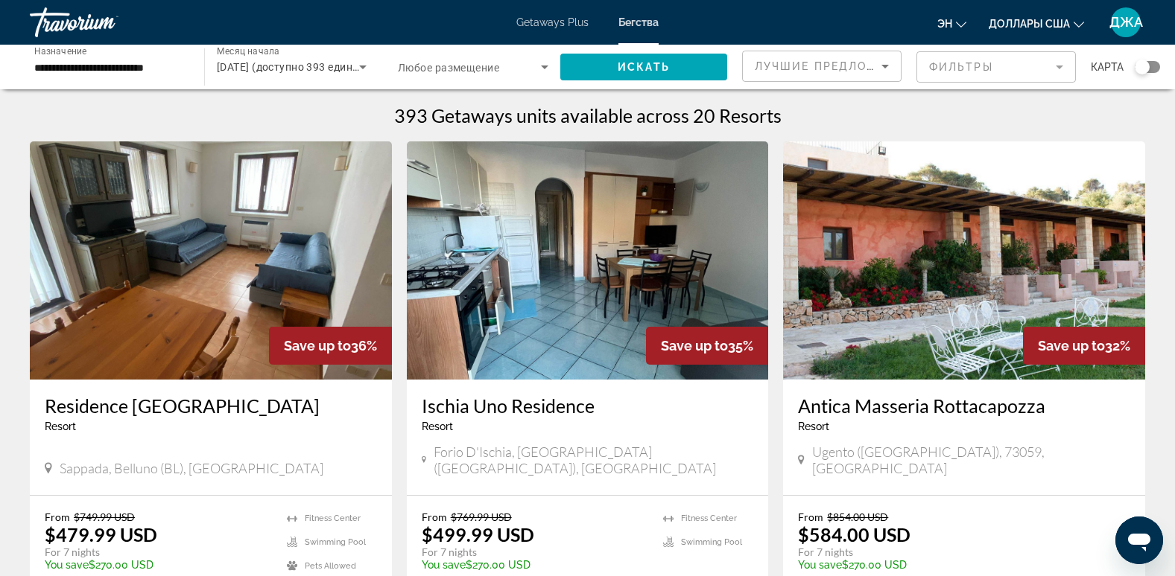
click at [192, 61] on div "**********" at bounding box center [109, 67] width 174 height 42
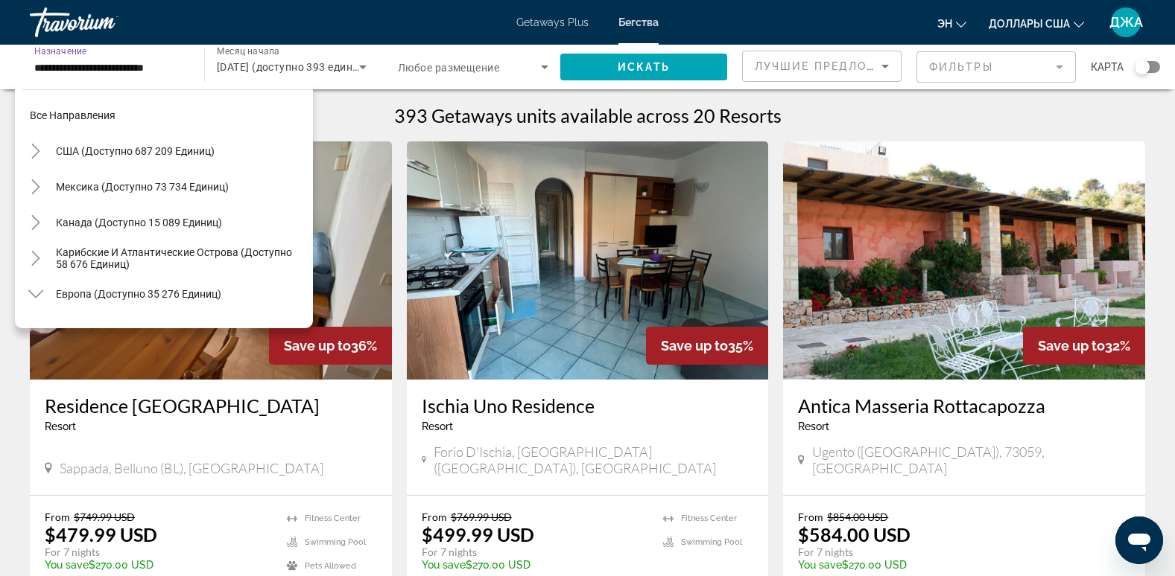
scroll to position [518, 0]
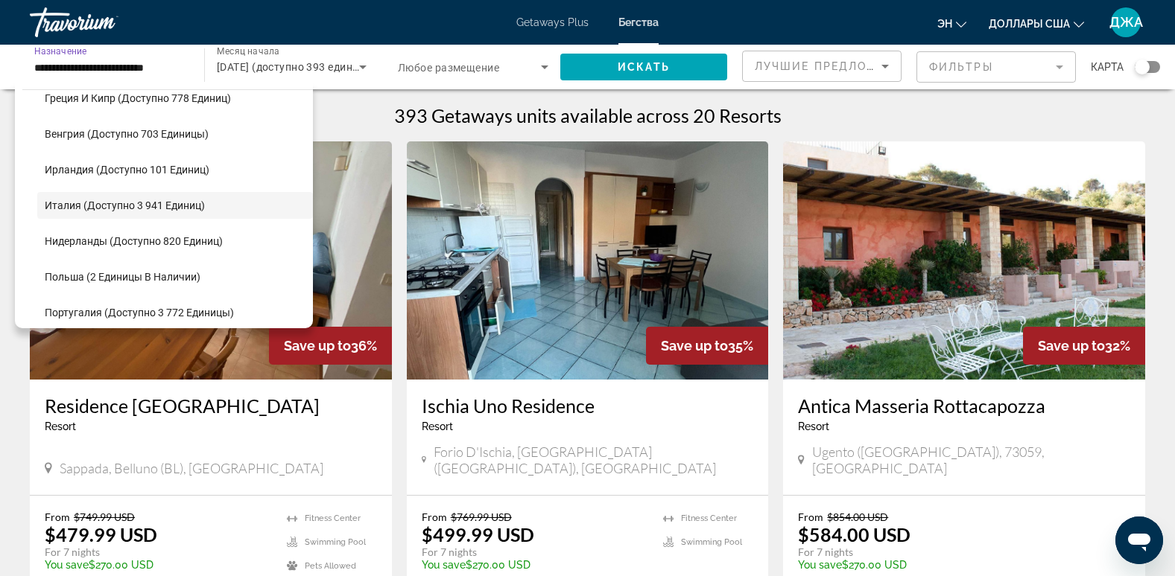
click at [166, 69] on input "**********" at bounding box center [109, 68] width 150 height 18
click at [178, 67] on input "**********" at bounding box center [109, 68] width 150 height 18
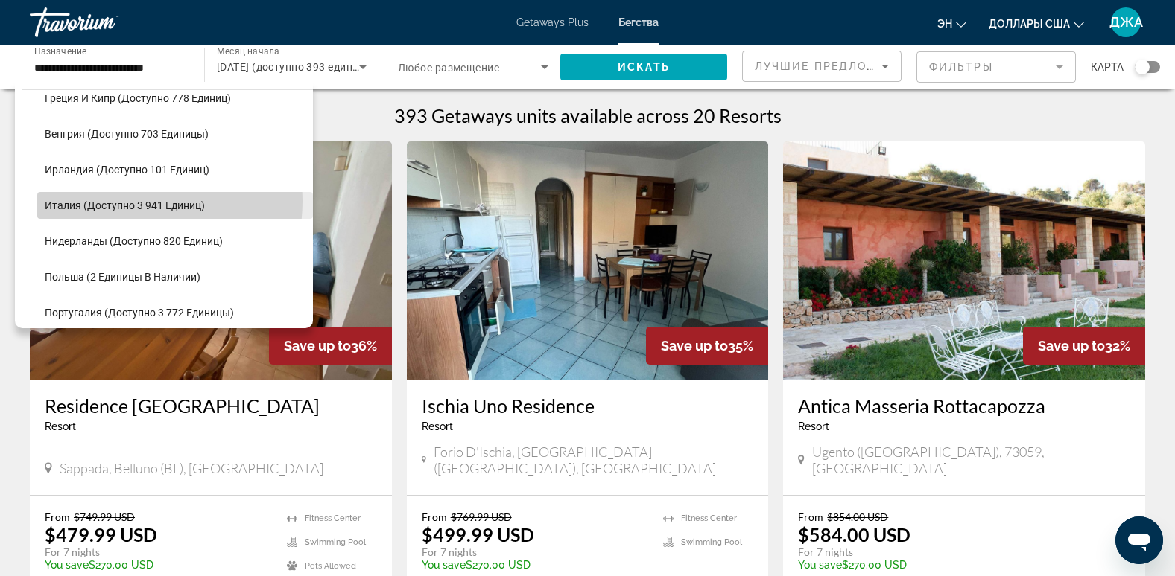
click at [127, 201] on span "Италия (доступно 3 941 единиц)" at bounding box center [125, 206] width 160 height 12
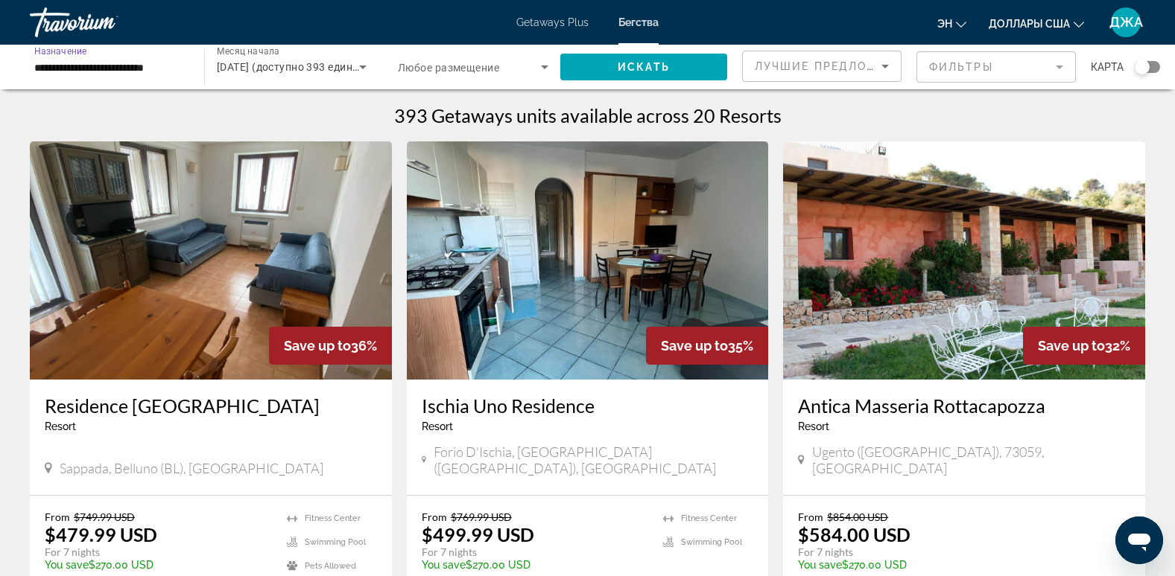
click at [289, 67] on span "Март 2026 (доступно 393 единицы)" at bounding box center [297, 67] width 161 height 12
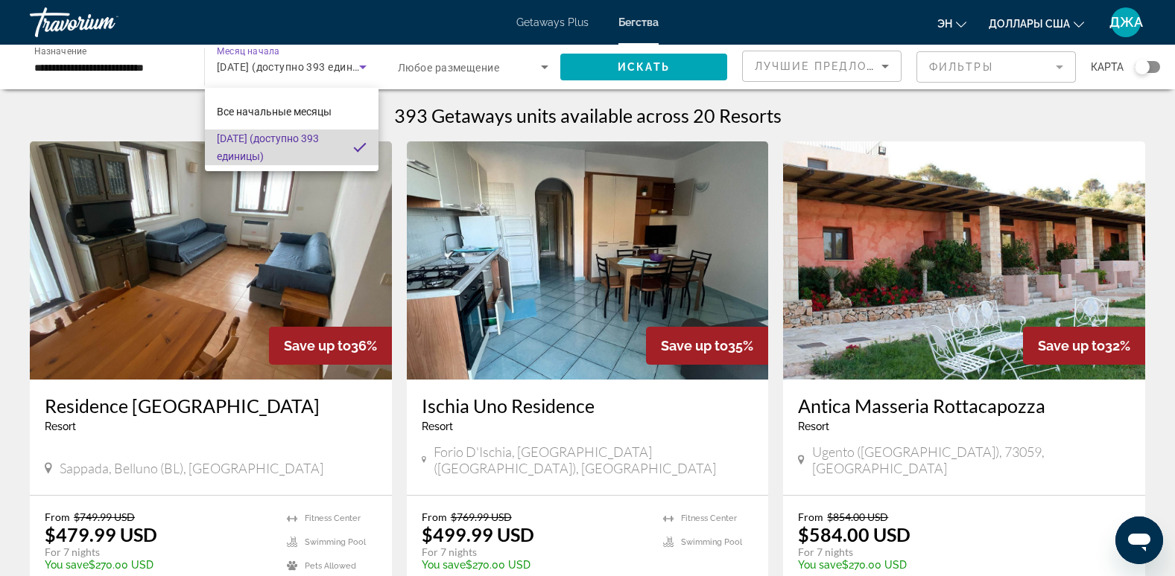
click at [323, 153] on span "Март 2026 (доступно 393 единицы)" at bounding box center [279, 148] width 124 height 36
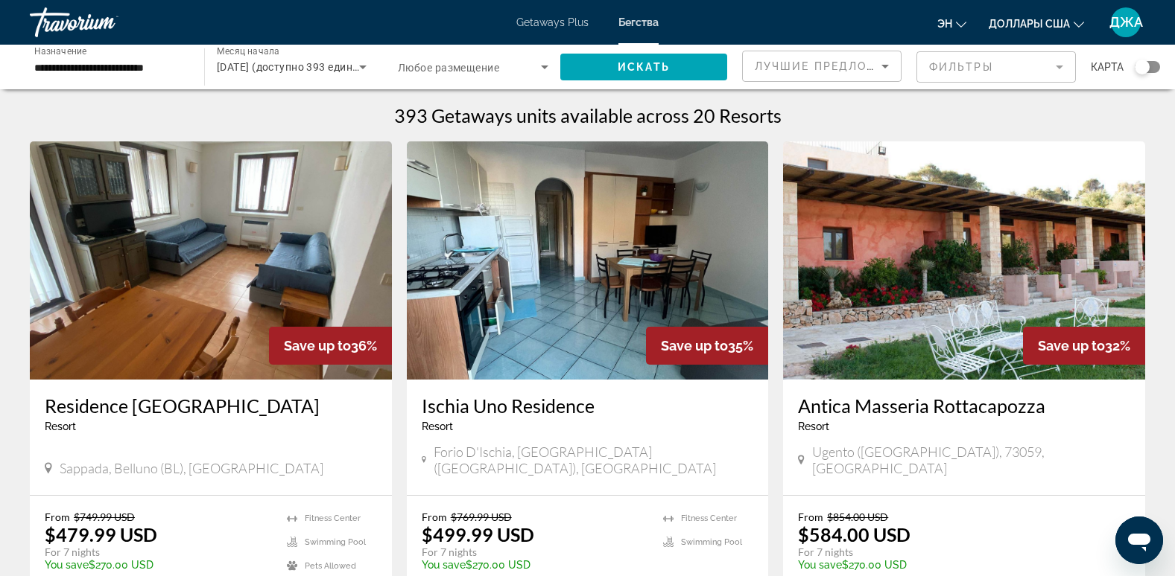
click at [328, 57] on div "Март 2026 (доступно 393 единицы)" at bounding box center [292, 67] width 150 height 42
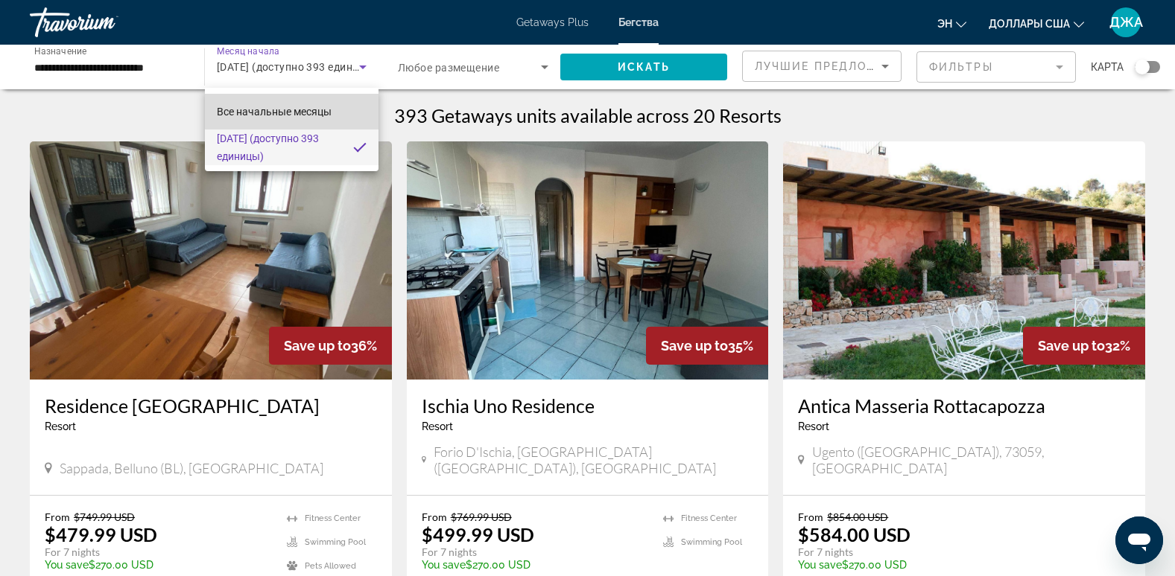
click at [299, 109] on span "Все начальные месяцы" at bounding box center [274, 112] width 115 height 12
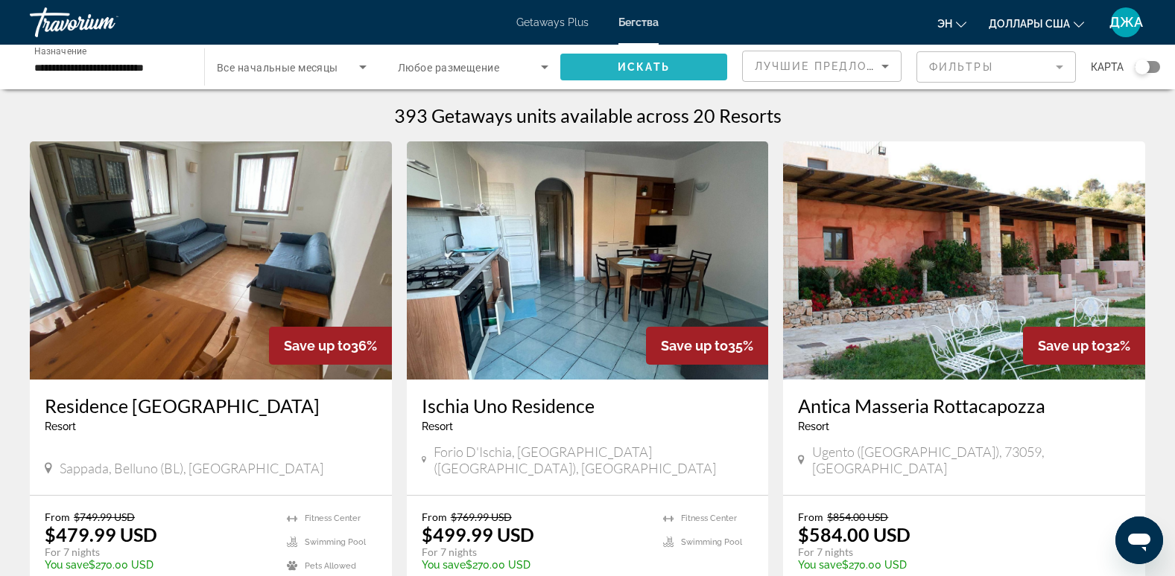
click at [623, 63] on span "Искать" at bounding box center [643, 67] width 52 height 12
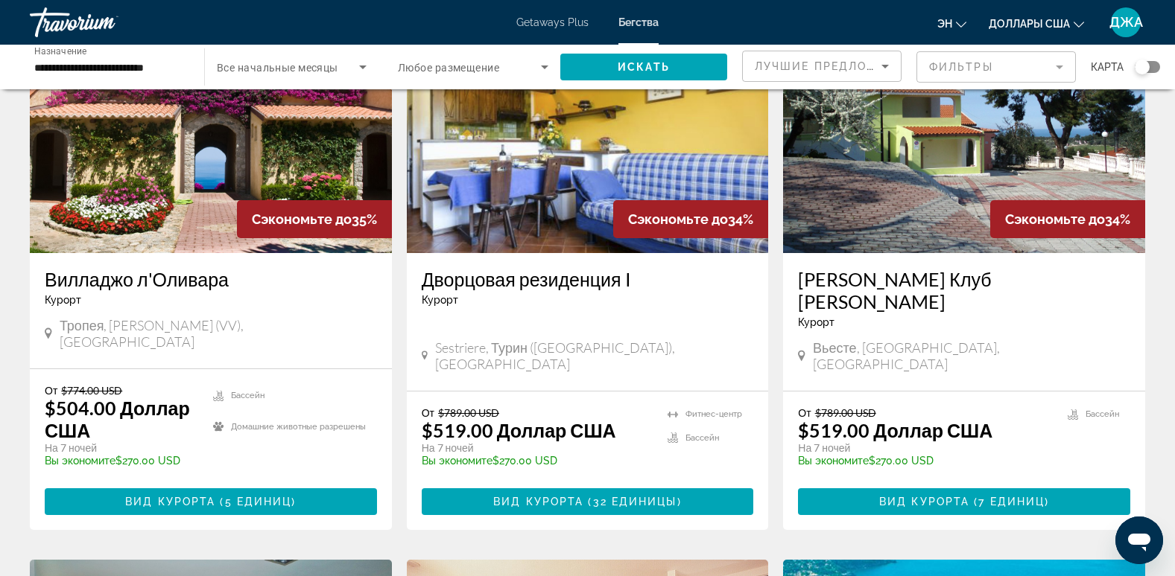
scroll to position [685, 0]
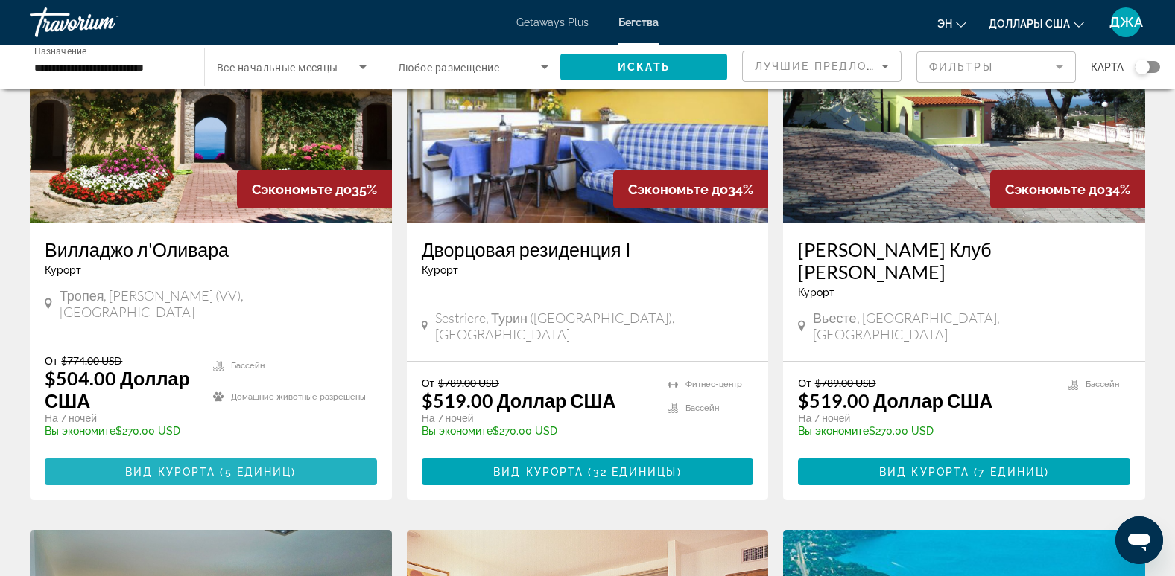
click at [241, 466] on span "5 единиц" at bounding box center [258, 472] width 67 height 12
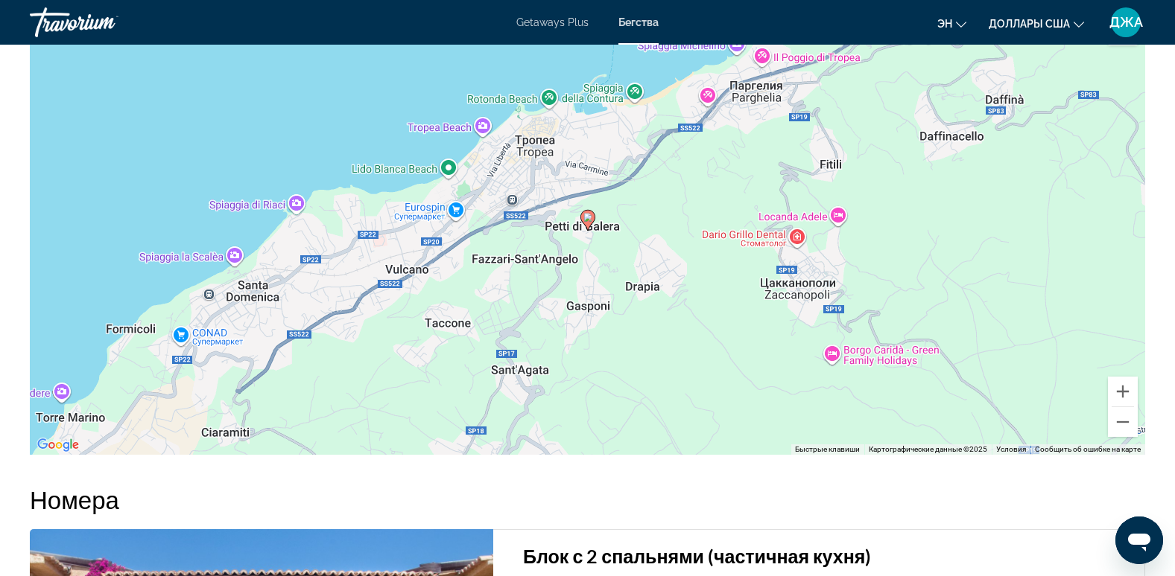
scroll to position [2383, 0]
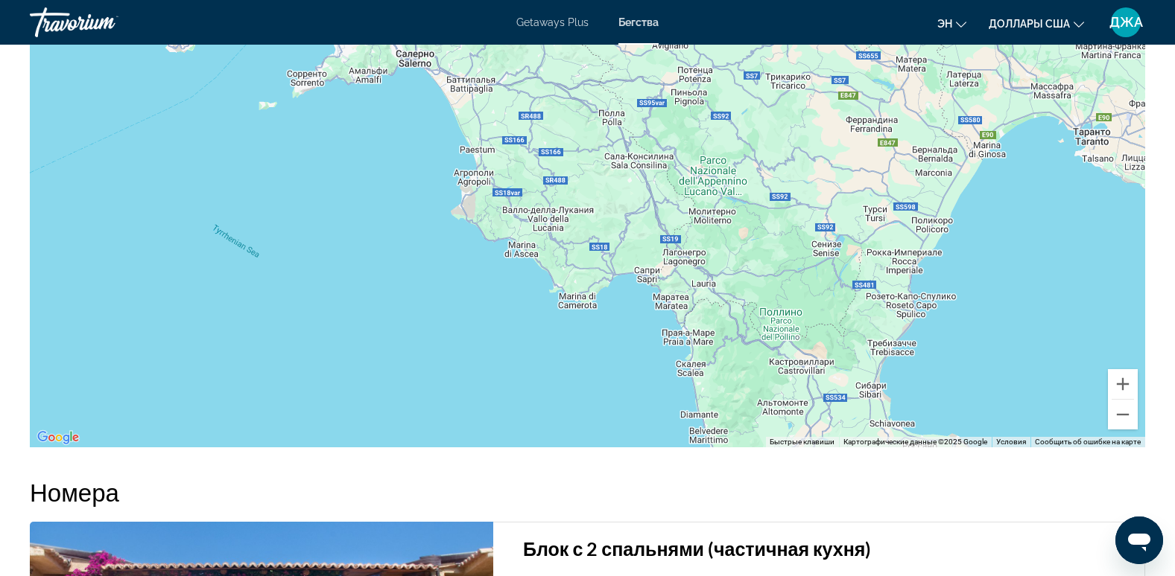
drag, startPoint x: 973, startPoint y: 127, endPoint x: 1120, endPoint y: 614, distance: 509.7
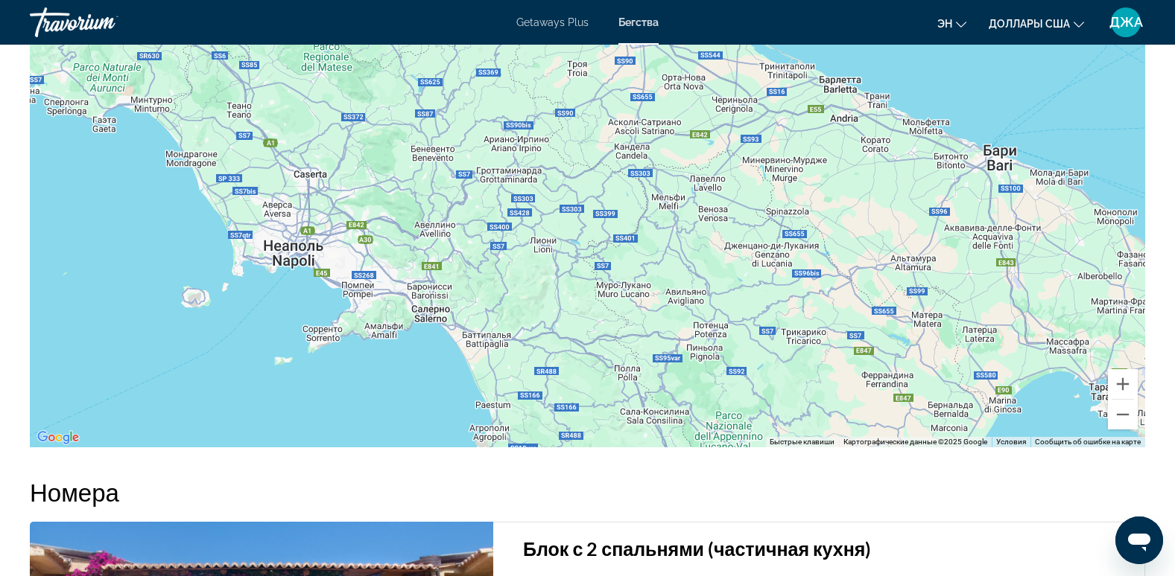
drag, startPoint x: 1071, startPoint y: 83, endPoint x: 1087, endPoint y: 346, distance: 262.6
click at [1087, 346] on div "Основное содержание" at bounding box center [587, 224] width 1115 height 447
click at [952, 360] on div "Основное содержание" at bounding box center [587, 224] width 1115 height 447
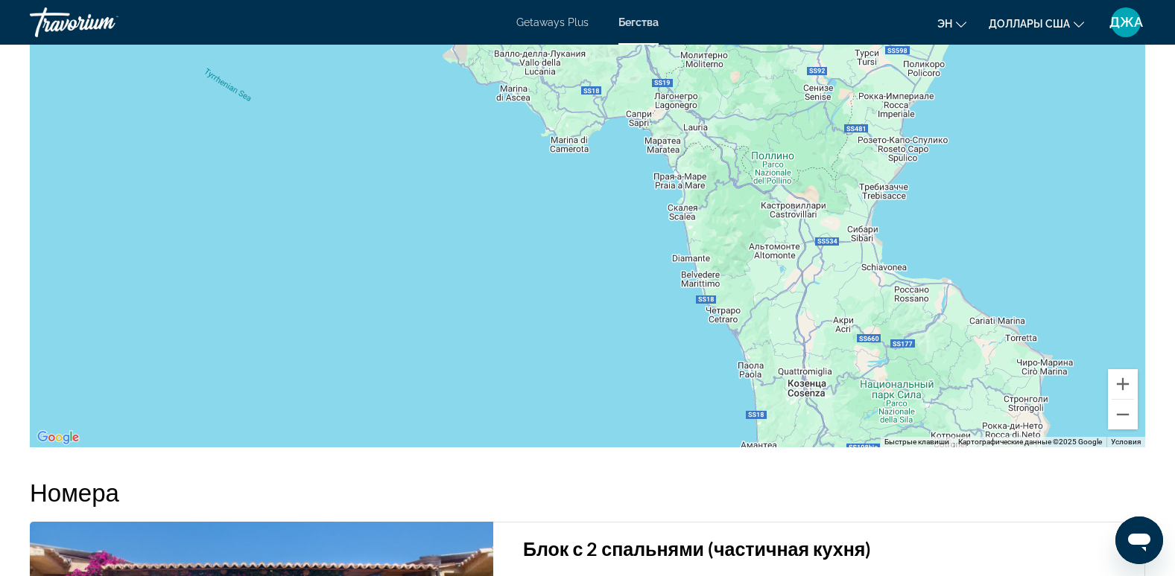
drag, startPoint x: 952, startPoint y: 360, endPoint x: 928, endPoint y: -55, distance: 415.6
